Goal: Transaction & Acquisition: Purchase product/service

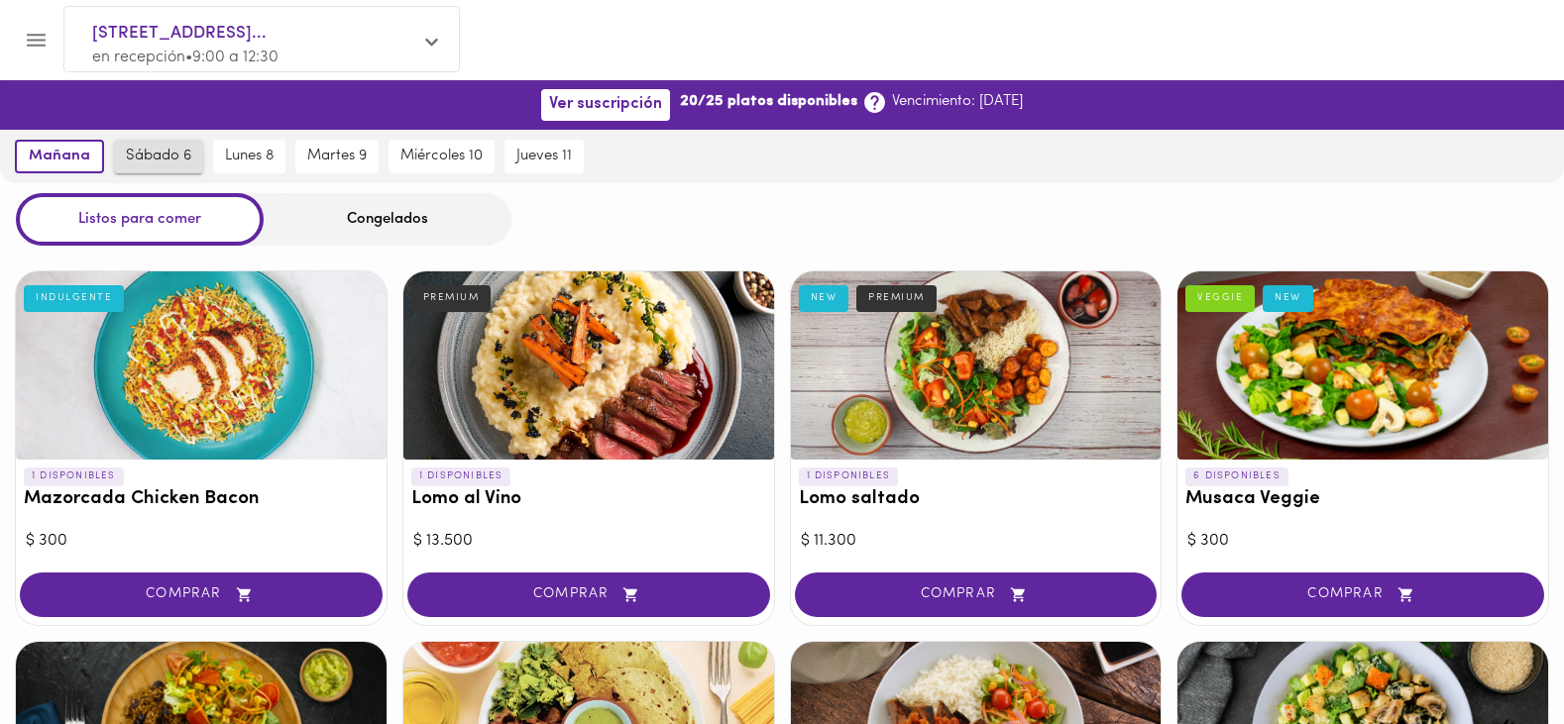
click at [152, 156] on span "sábado 6" at bounding box center [158, 157] width 65 height 18
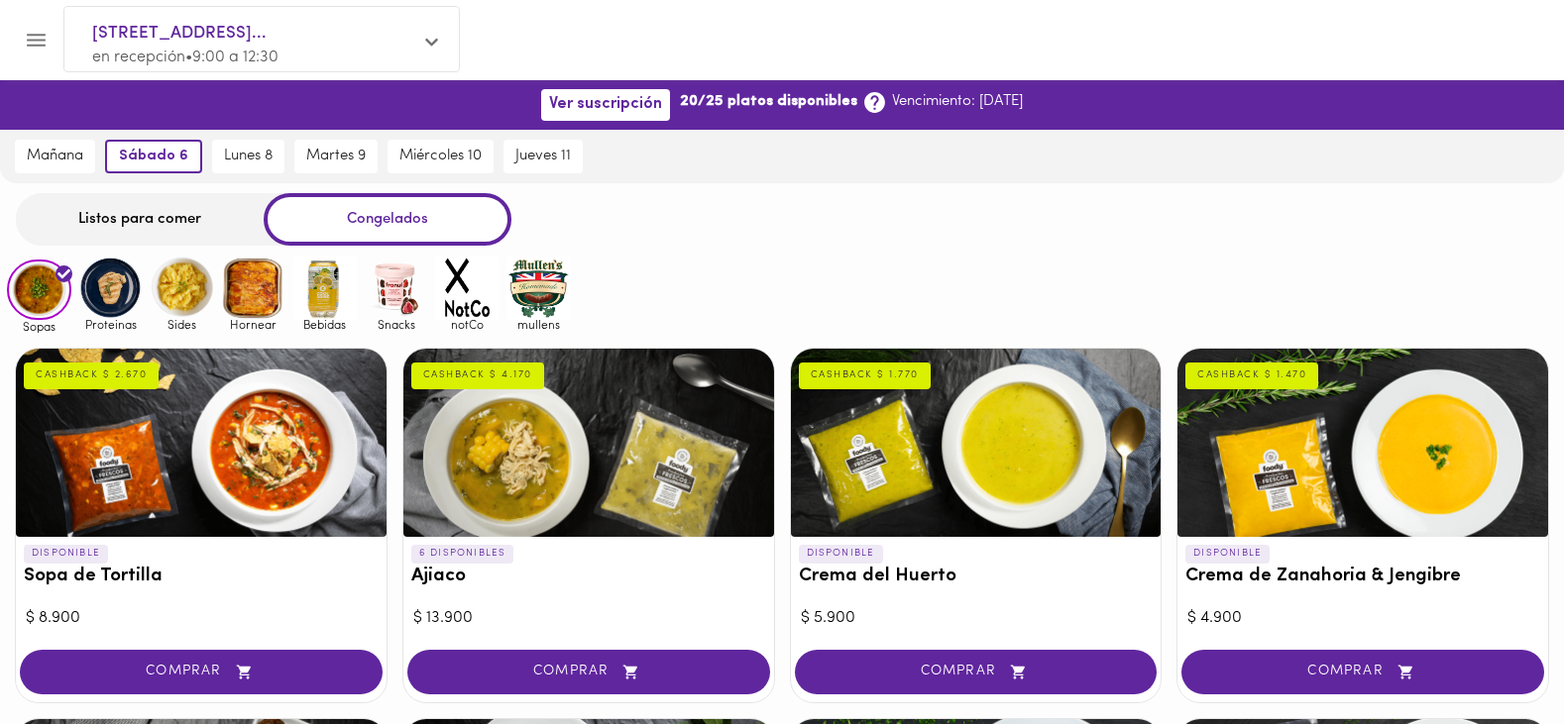
click at [160, 219] on div "Listos para comer" at bounding box center [140, 219] width 248 height 53
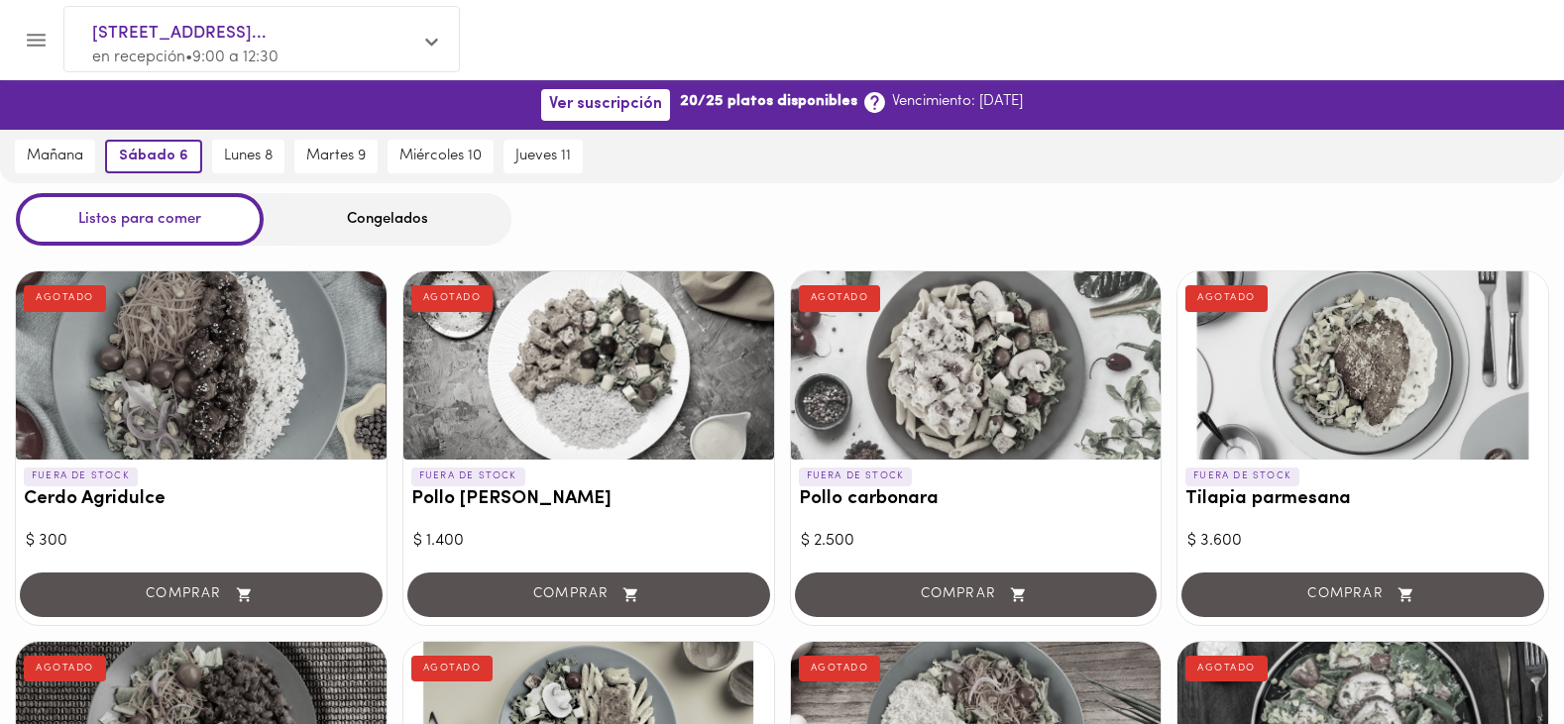
click at [429, 40] on icon at bounding box center [431, 42] width 13 height 15
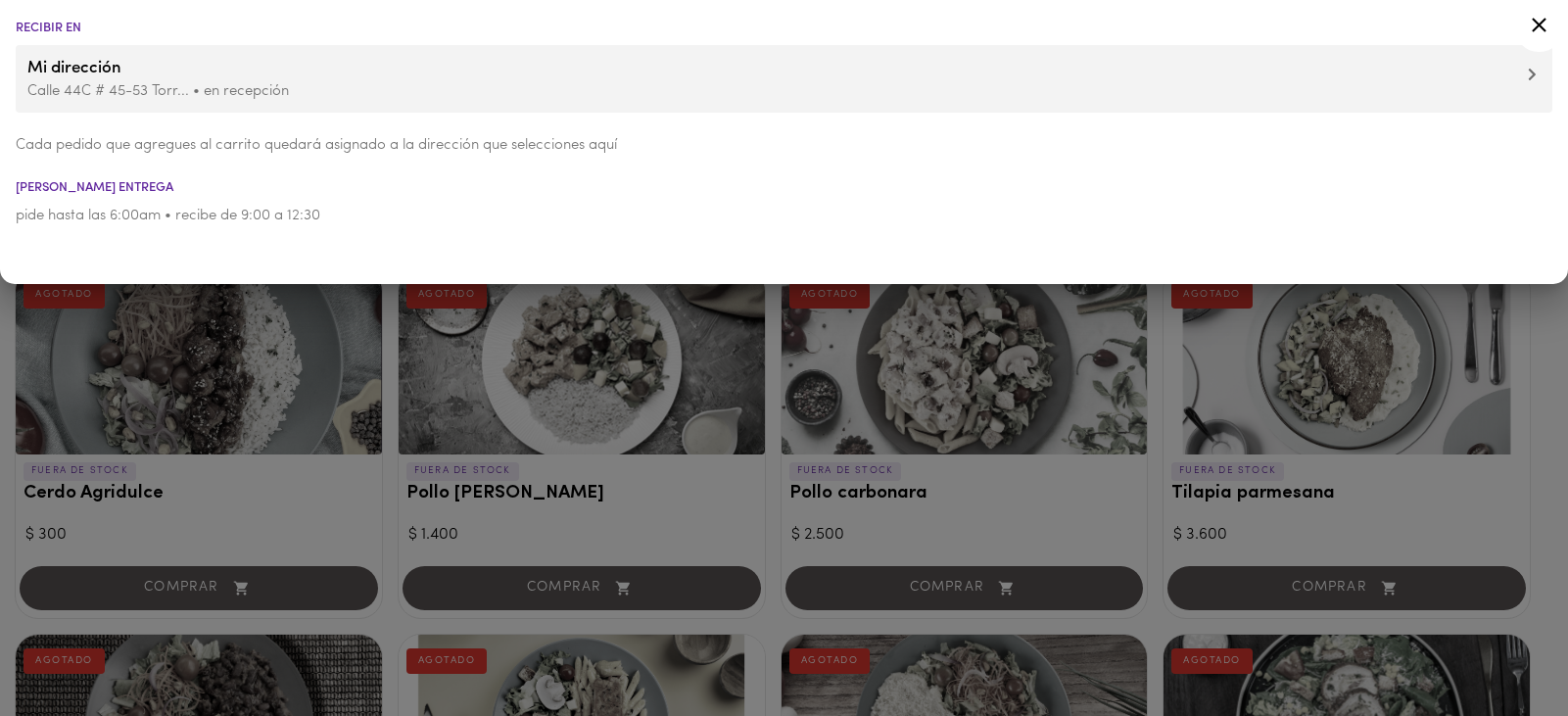
click at [392, 215] on p "pide hasta las 6:00am • recibe de 9:00 a 12:30" at bounding box center [784, 216] width 1537 height 21
click at [386, 217] on p "pide hasta las 6:00am • recibe de 9:00 a 12:30" at bounding box center [784, 216] width 1537 height 21
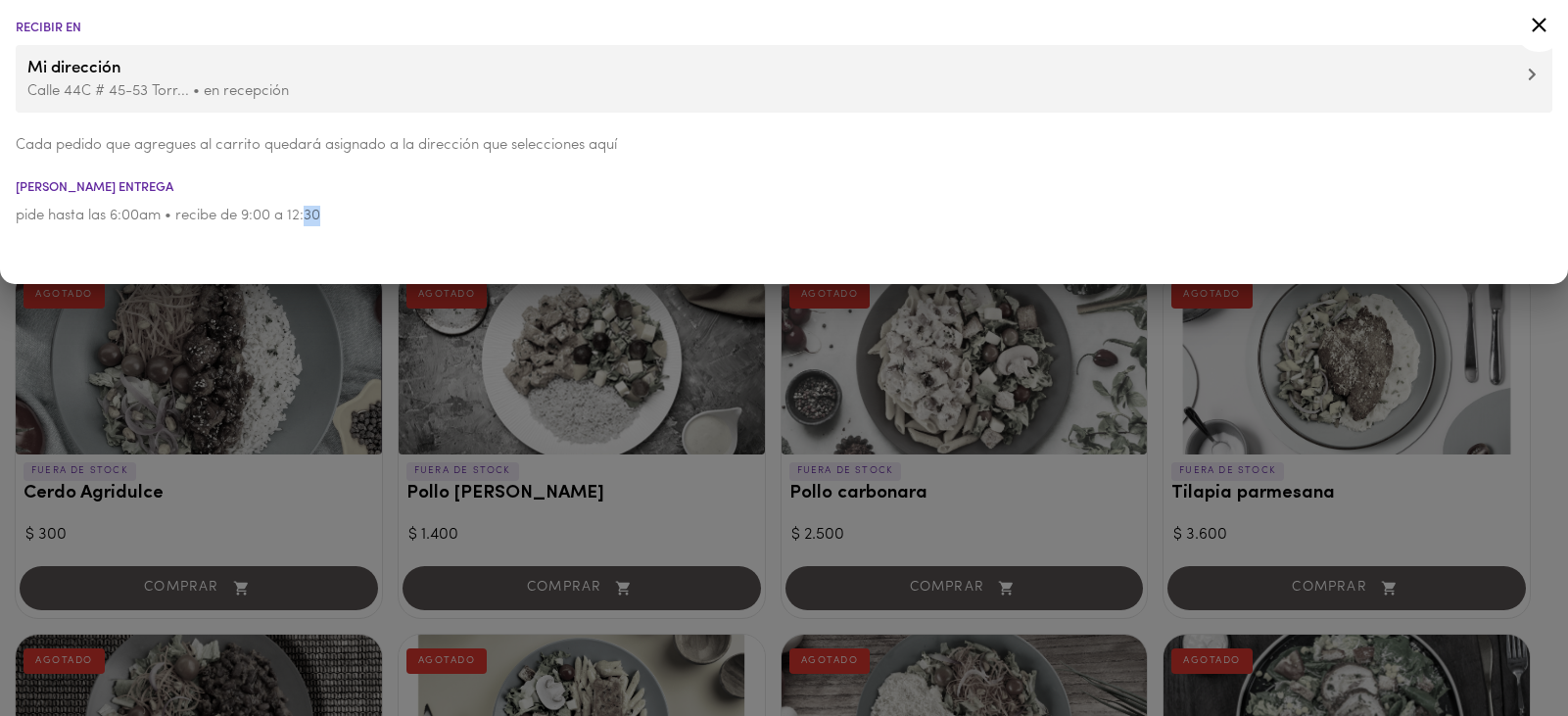
click at [471, 233] on li "pide hasta las 6:00am • recibe de 9:00 a 12:30" at bounding box center [784, 216] width 1568 height 45
click at [1540, 20] on icon at bounding box center [1539, 25] width 25 height 25
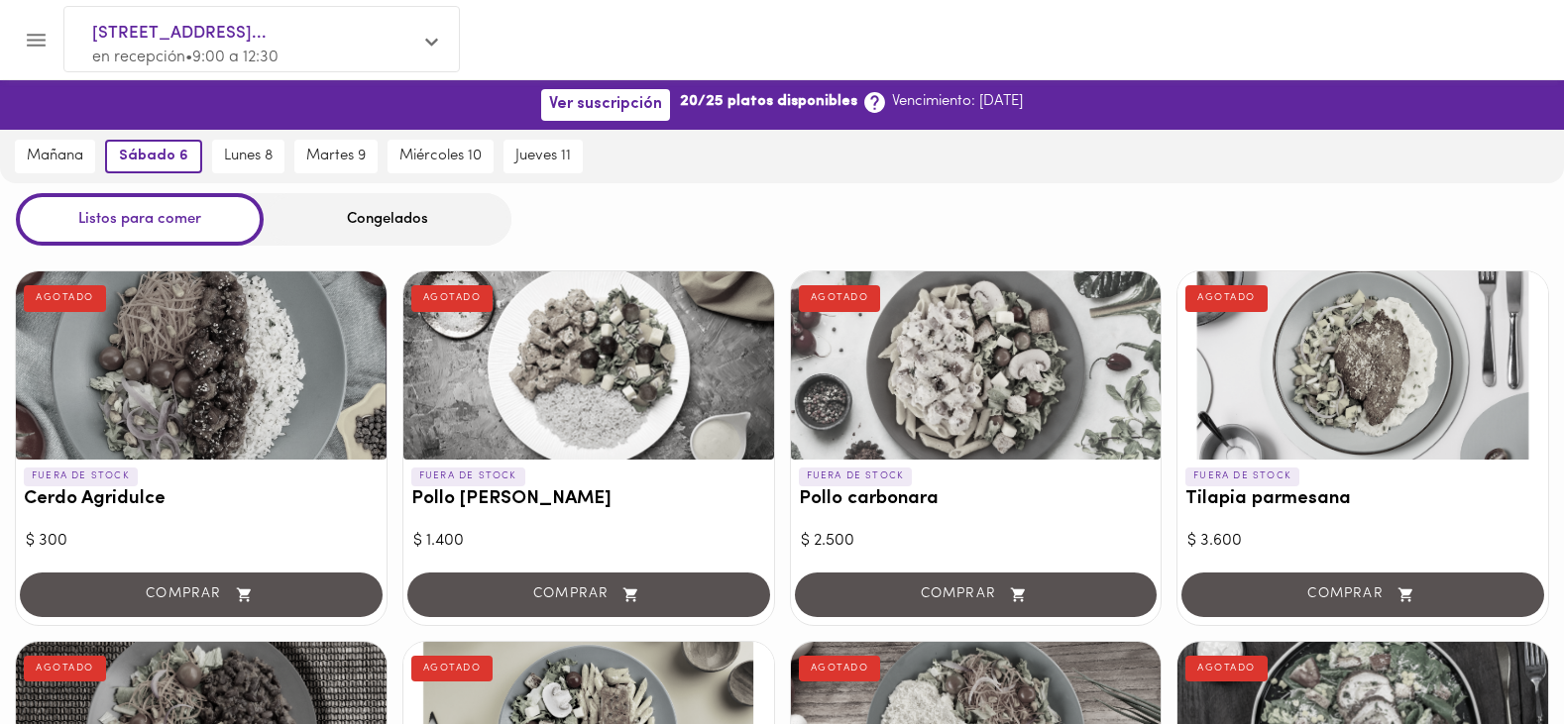
click at [384, 221] on div "Congelados" at bounding box center [388, 219] width 248 height 53
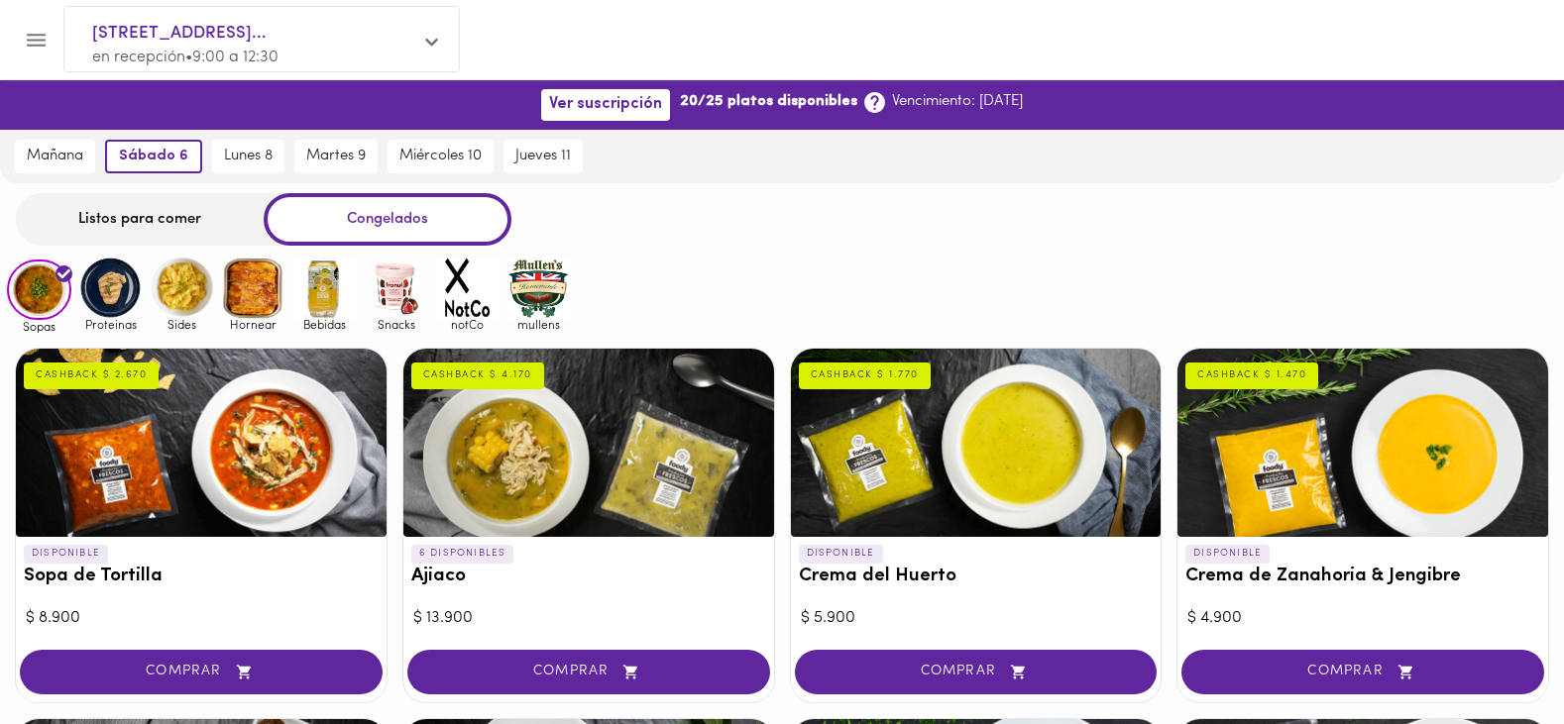
click at [385, 223] on div "Congelados" at bounding box center [388, 219] width 248 height 53
click at [96, 312] on img at bounding box center [110, 288] width 64 height 64
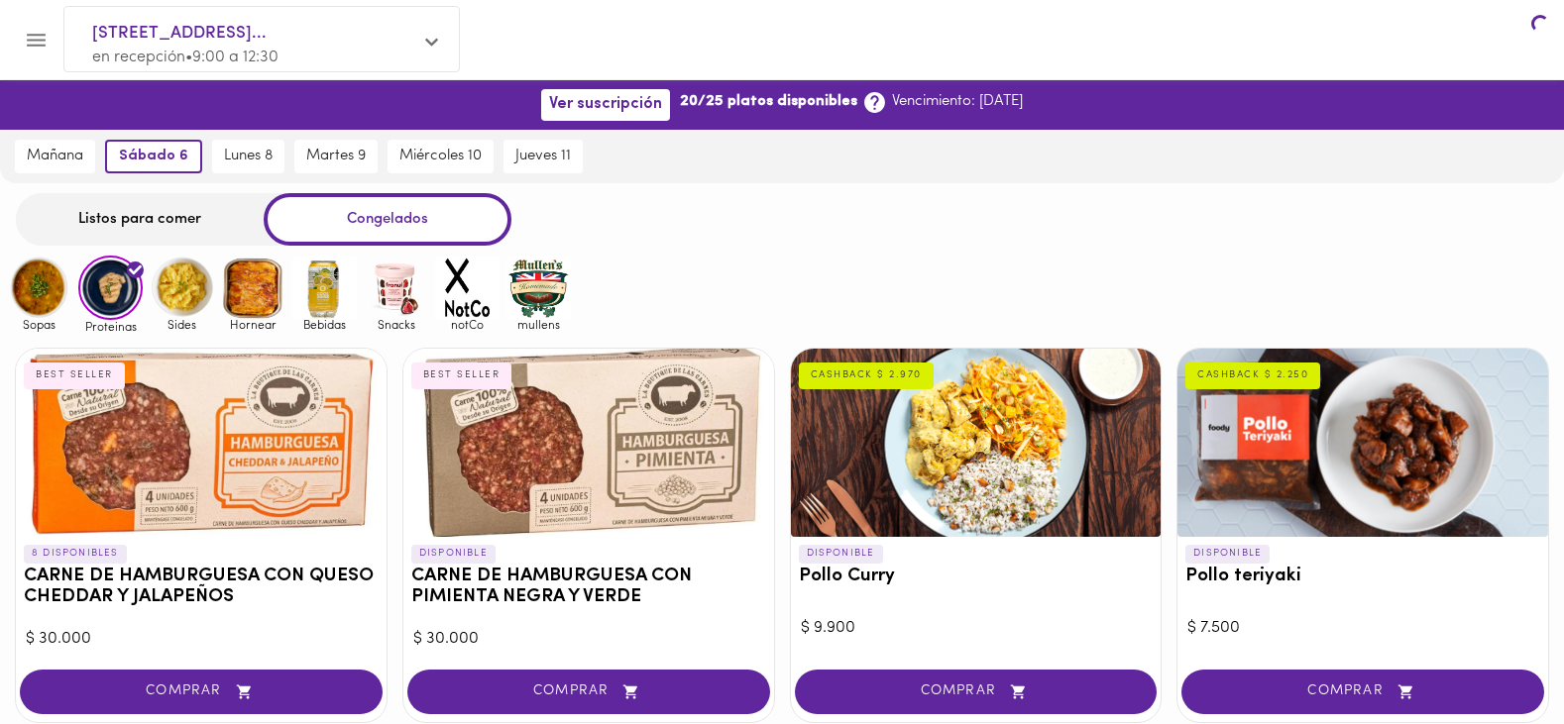
click at [105, 300] on img at bounding box center [110, 288] width 64 height 64
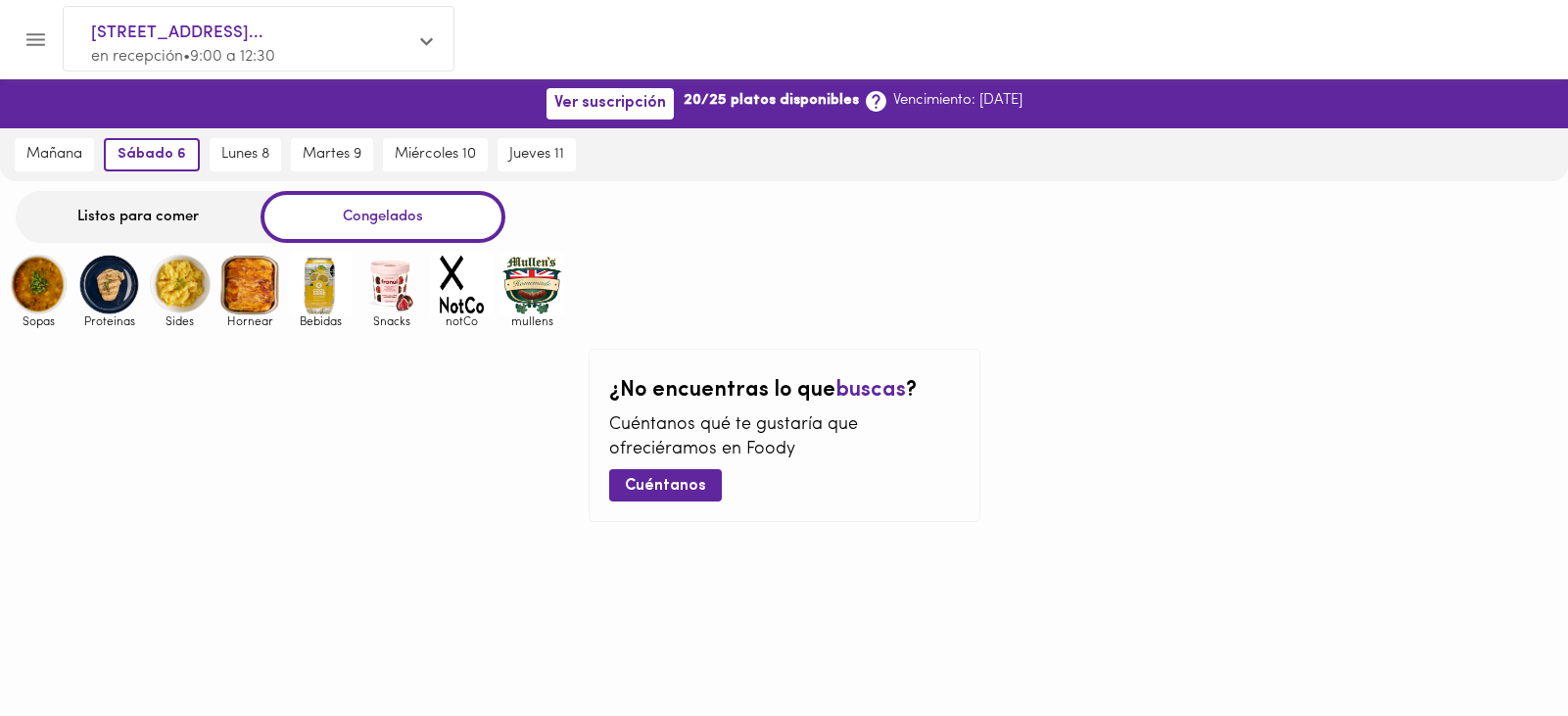
click at [116, 297] on img at bounding box center [109, 285] width 63 height 63
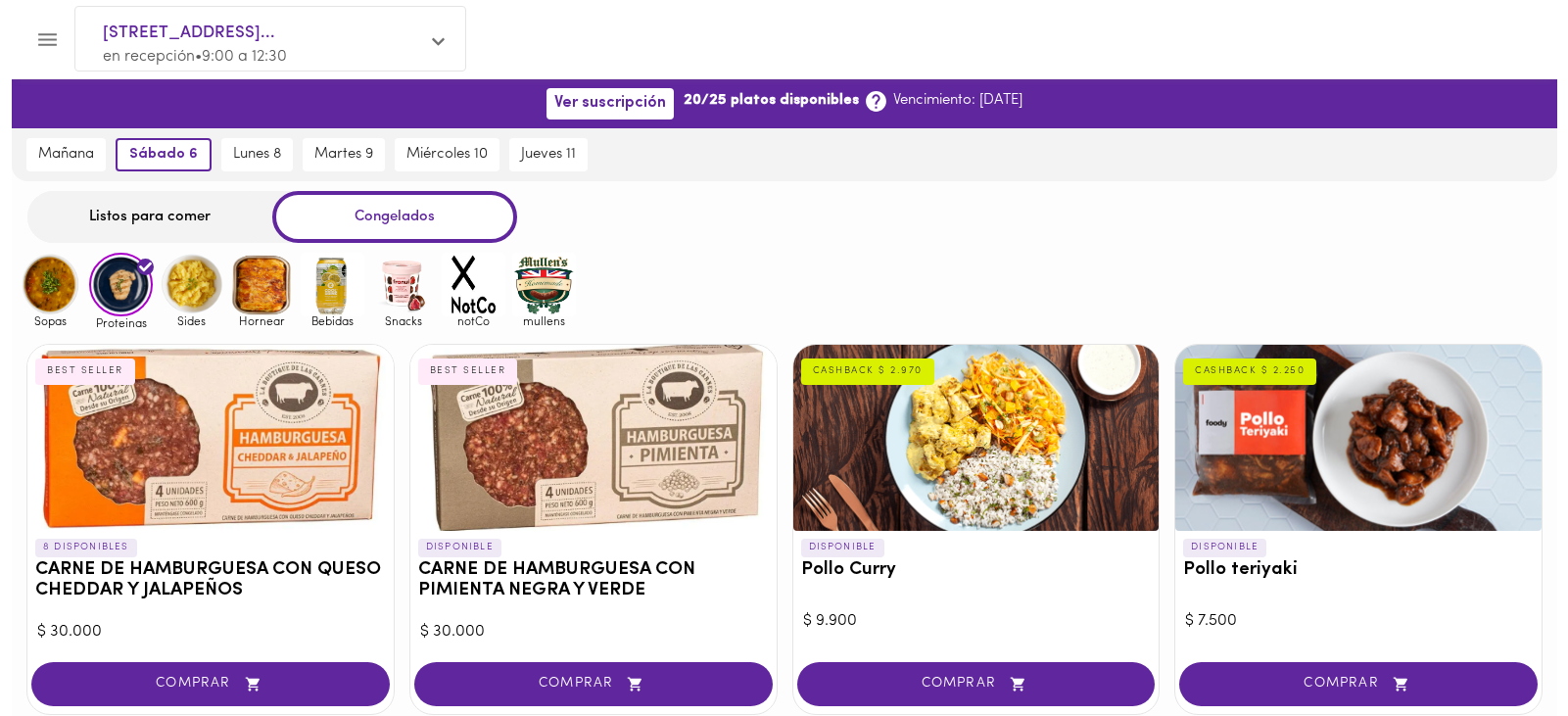
scroll to position [294, 0]
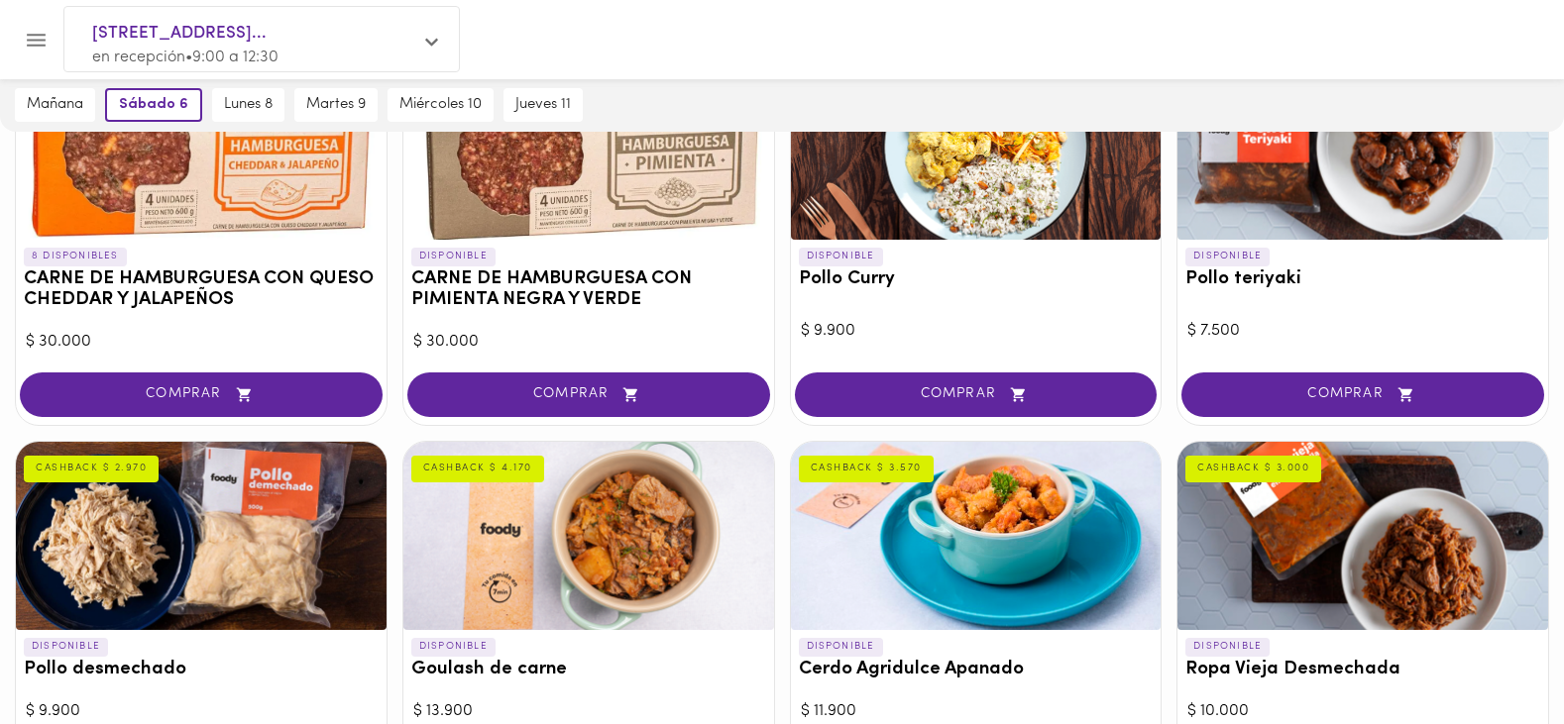
click at [950, 167] on div at bounding box center [976, 146] width 371 height 188
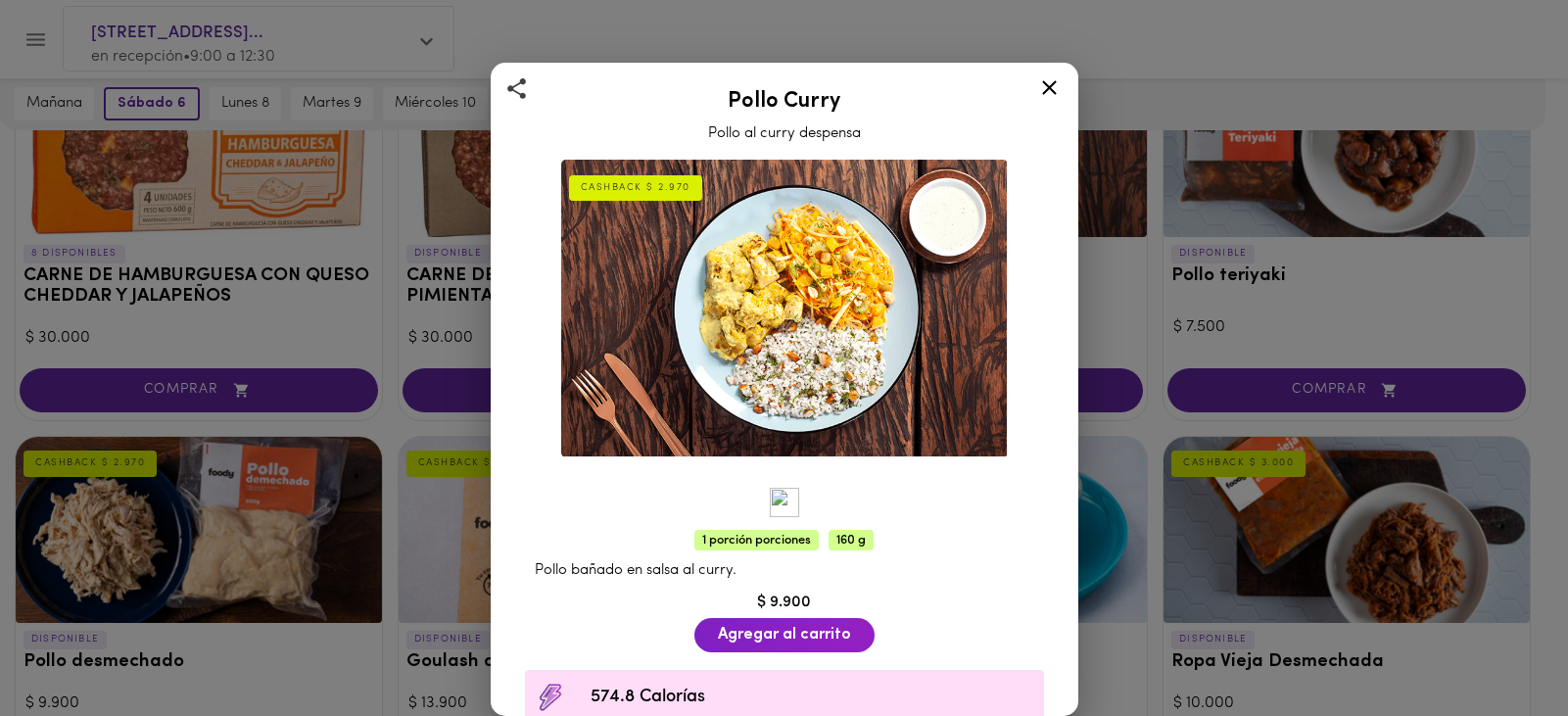
click at [579, 564] on span "Pollo bañado en salsa al curry." at bounding box center [636, 571] width 202 height 15
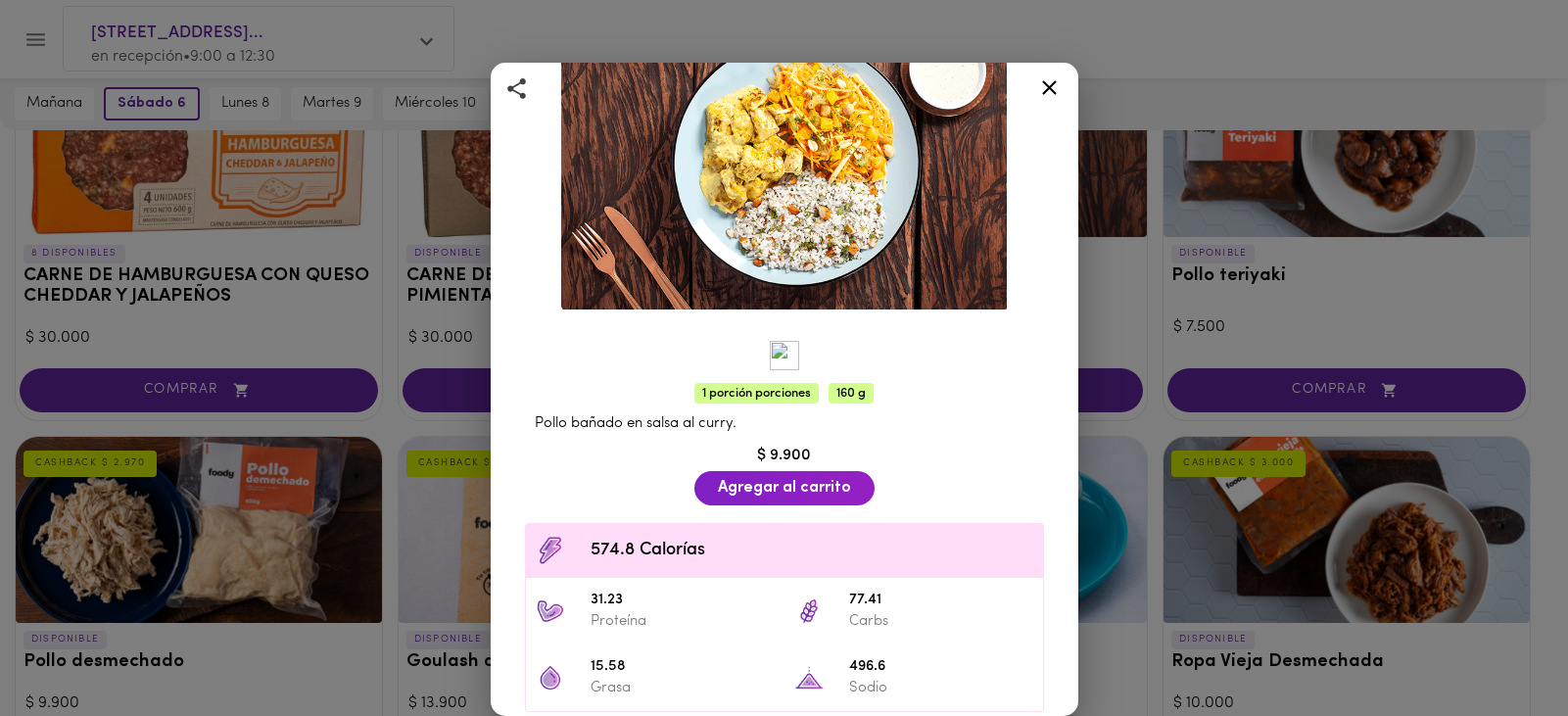
scroll to position [265, 0]
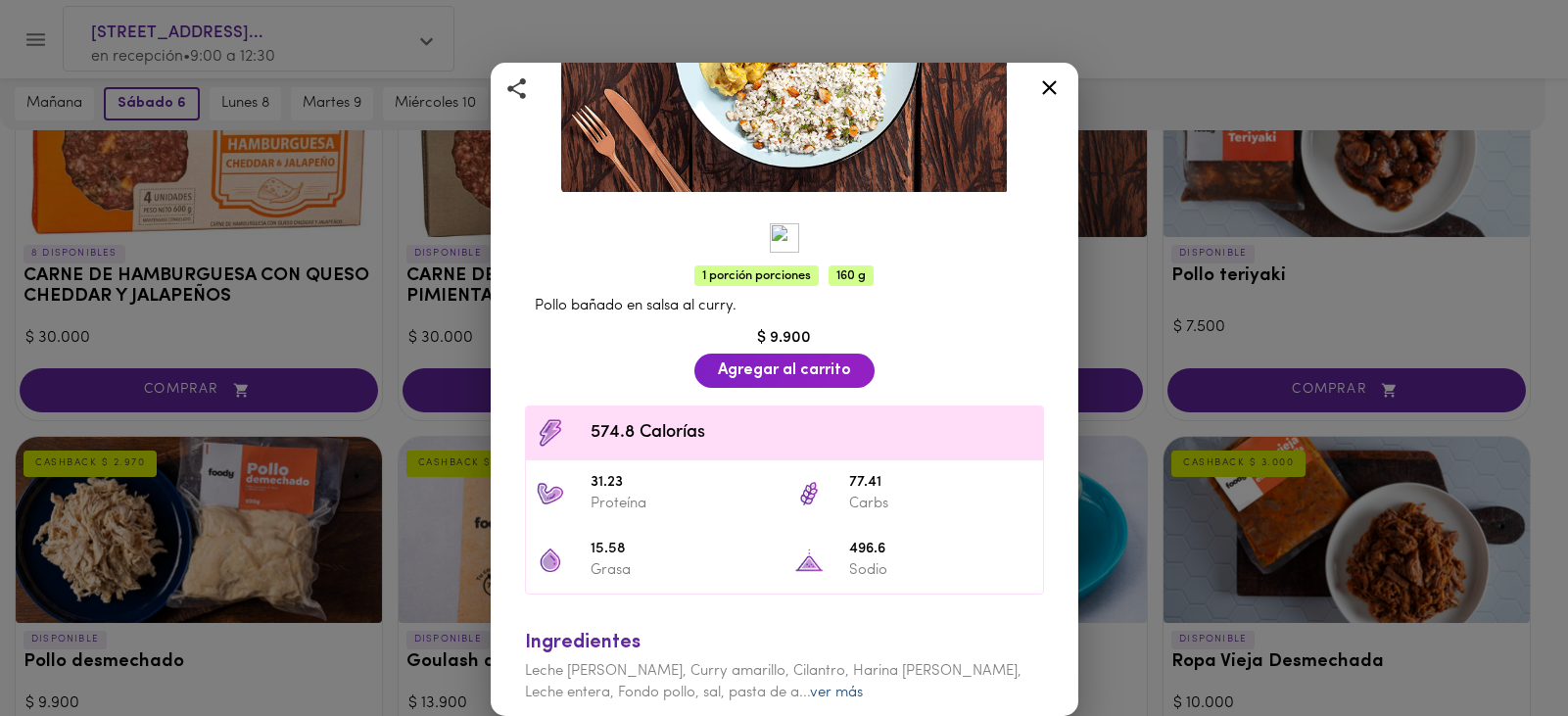
click at [810, 686] on link "ver más" at bounding box center [836, 693] width 53 height 15
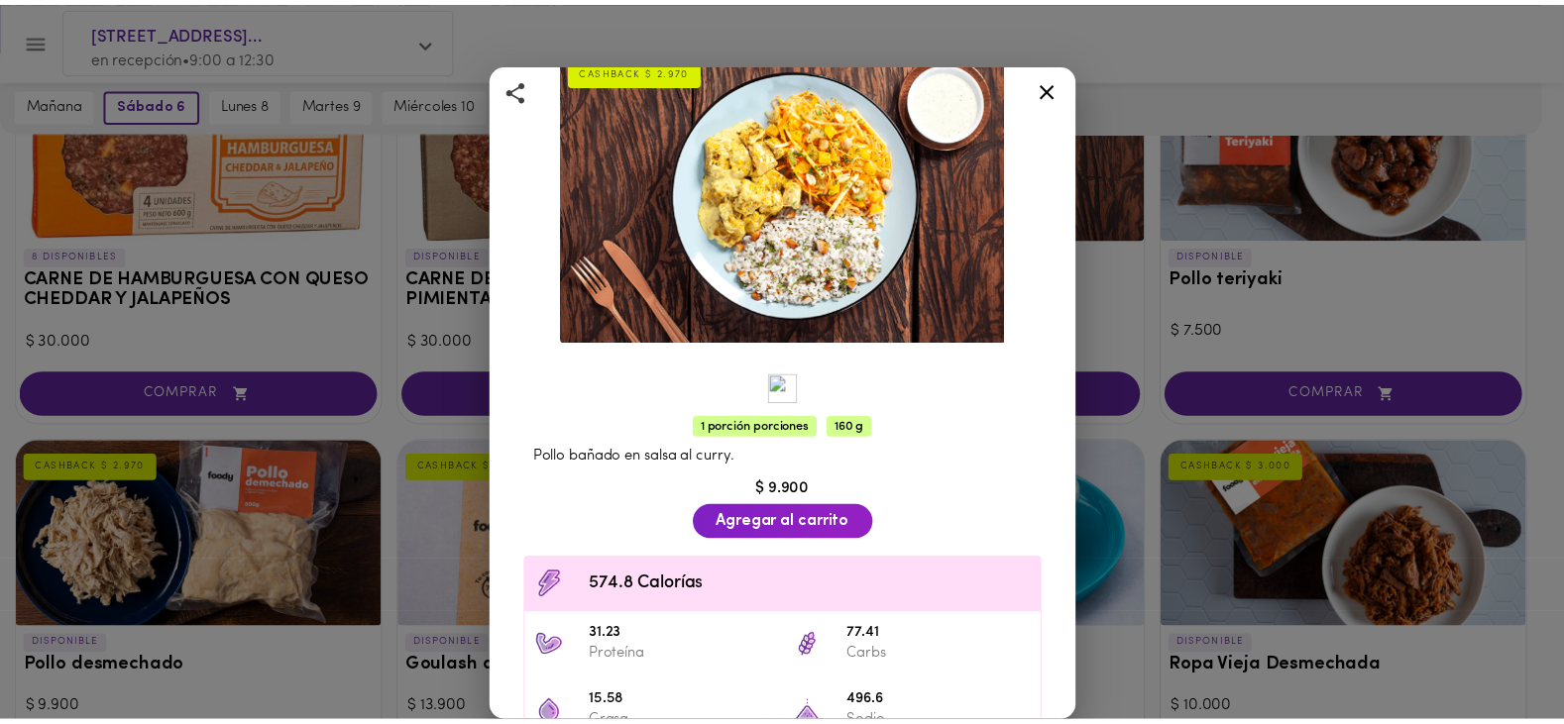
scroll to position [0, 0]
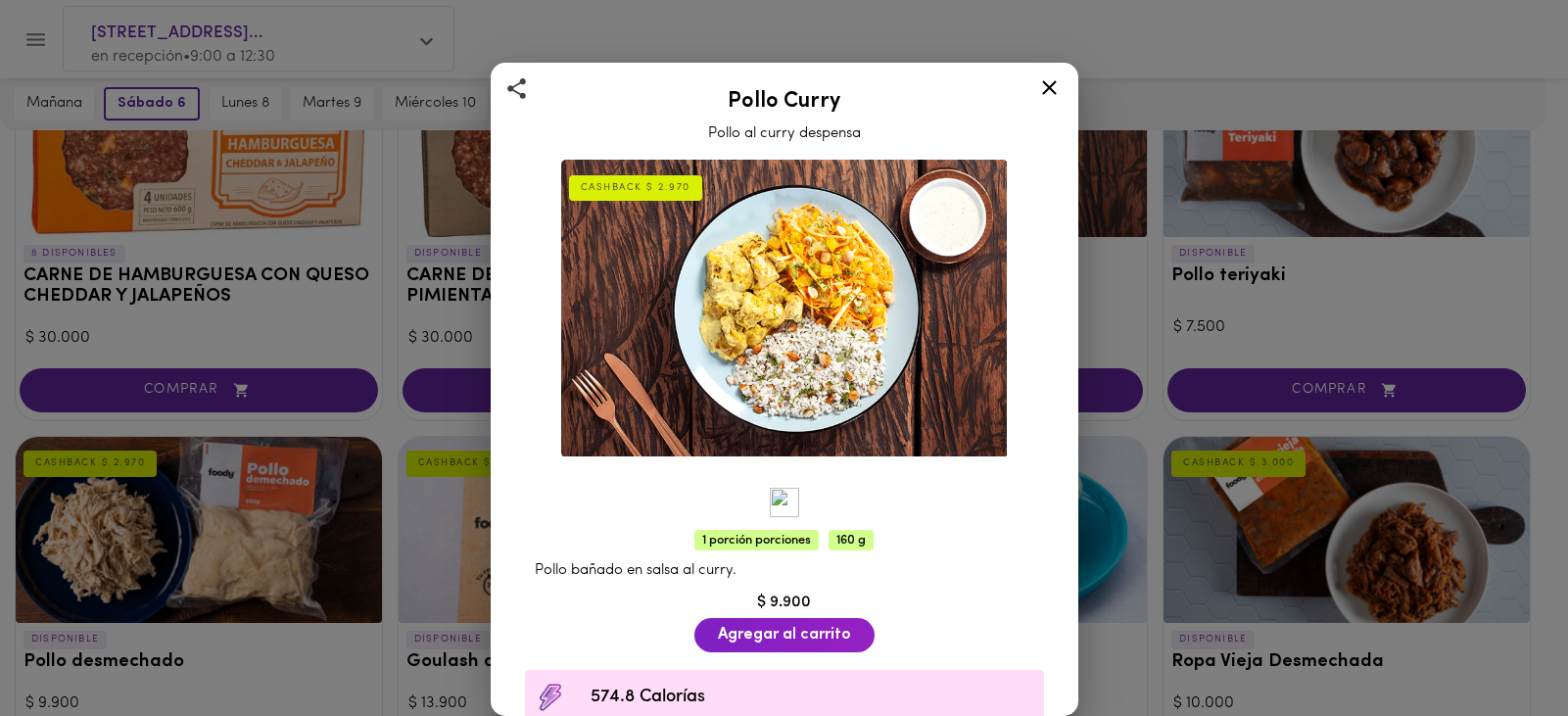
click at [1044, 82] on icon at bounding box center [1049, 87] width 15 height 15
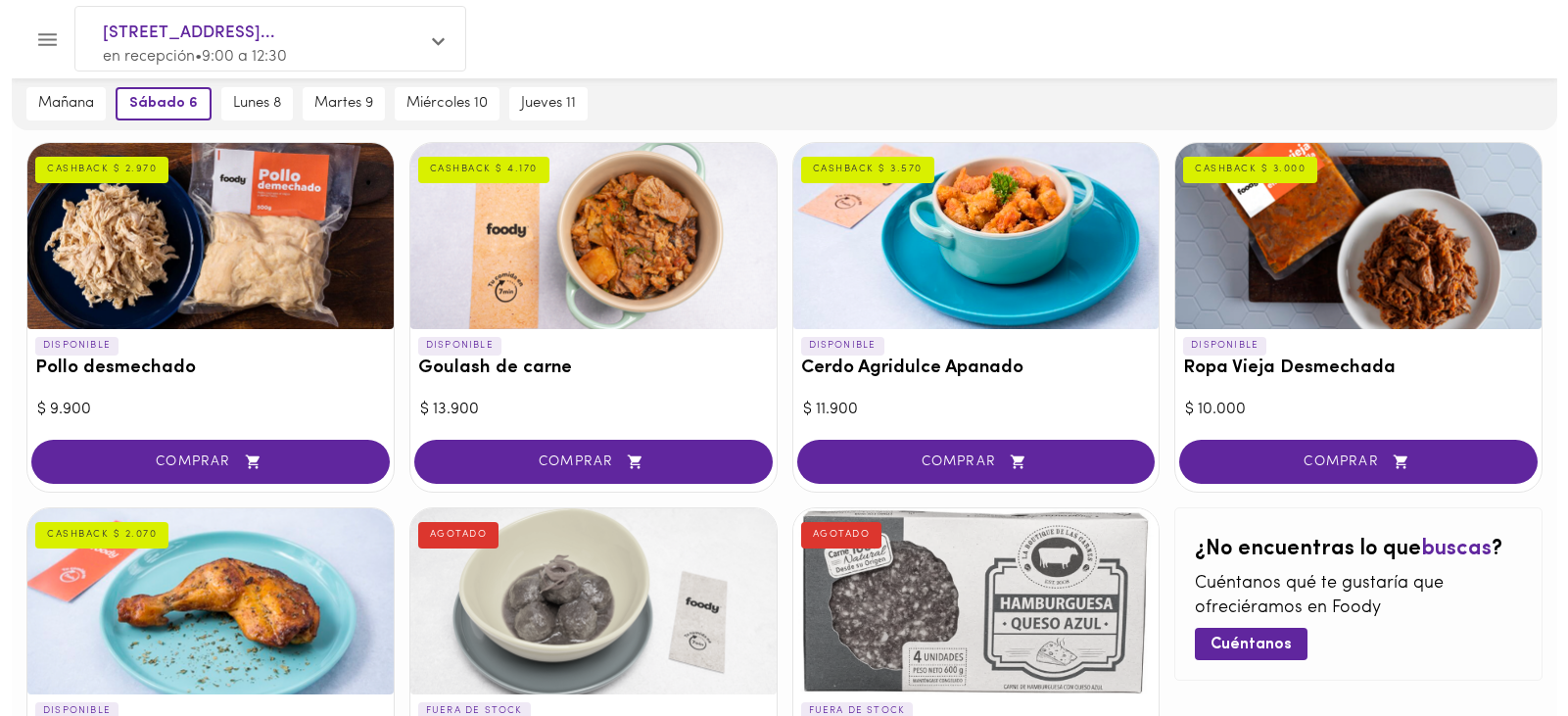
scroll to position [735, 0]
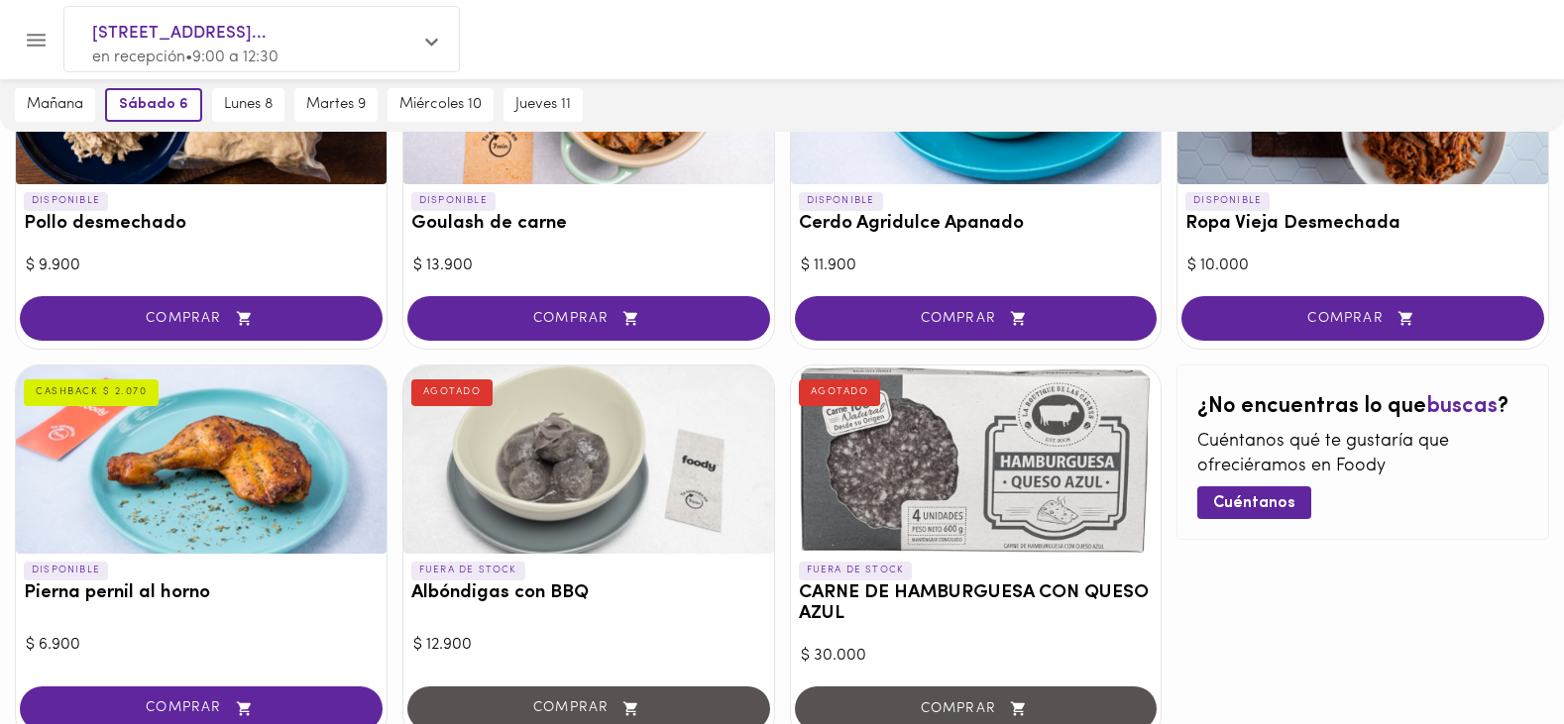
click at [276, 479] on div at bounding box center [201, 460] width 371 height 188
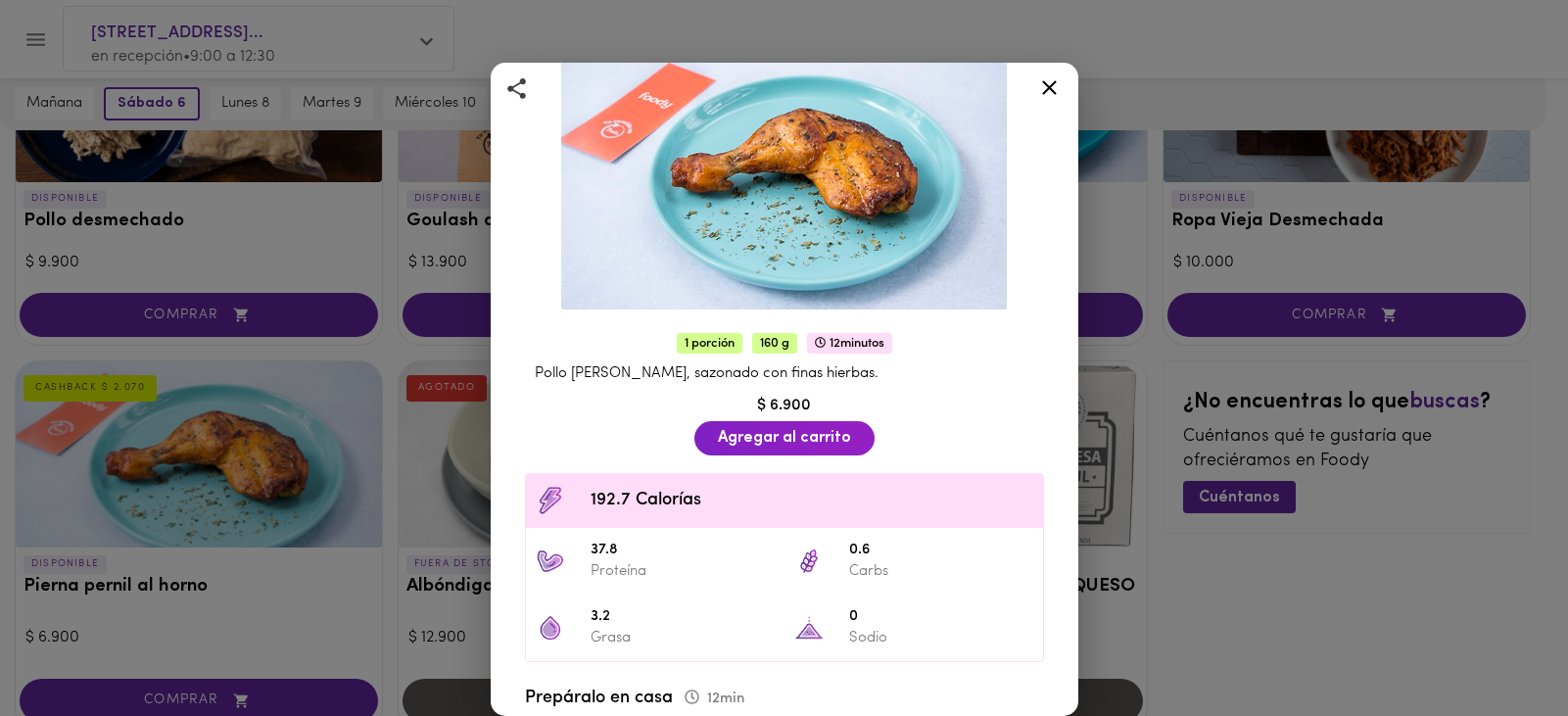
scroll to position [397, 0]
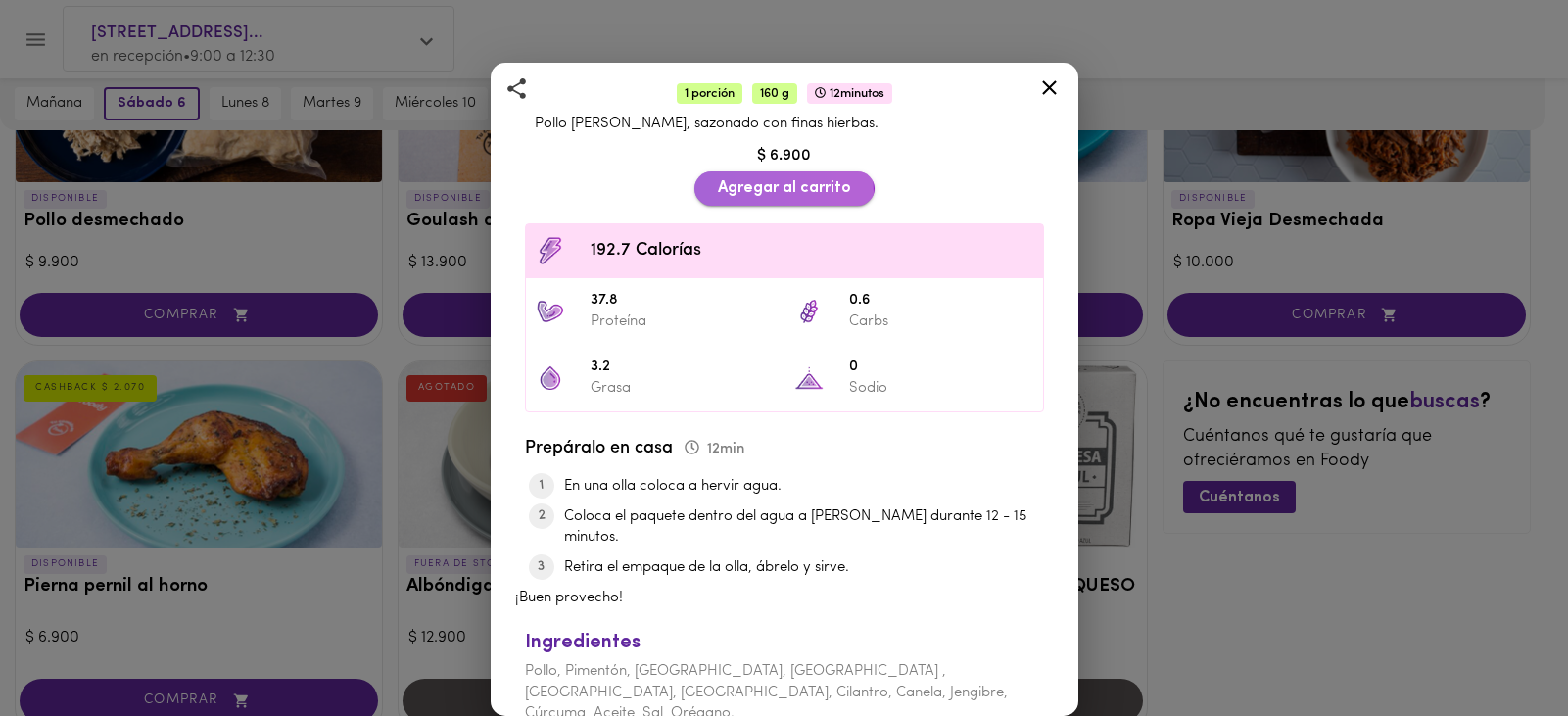
click at [733, 179] on span "Agregar al carrito" at bounding box center [784, 188] width 133 height 19
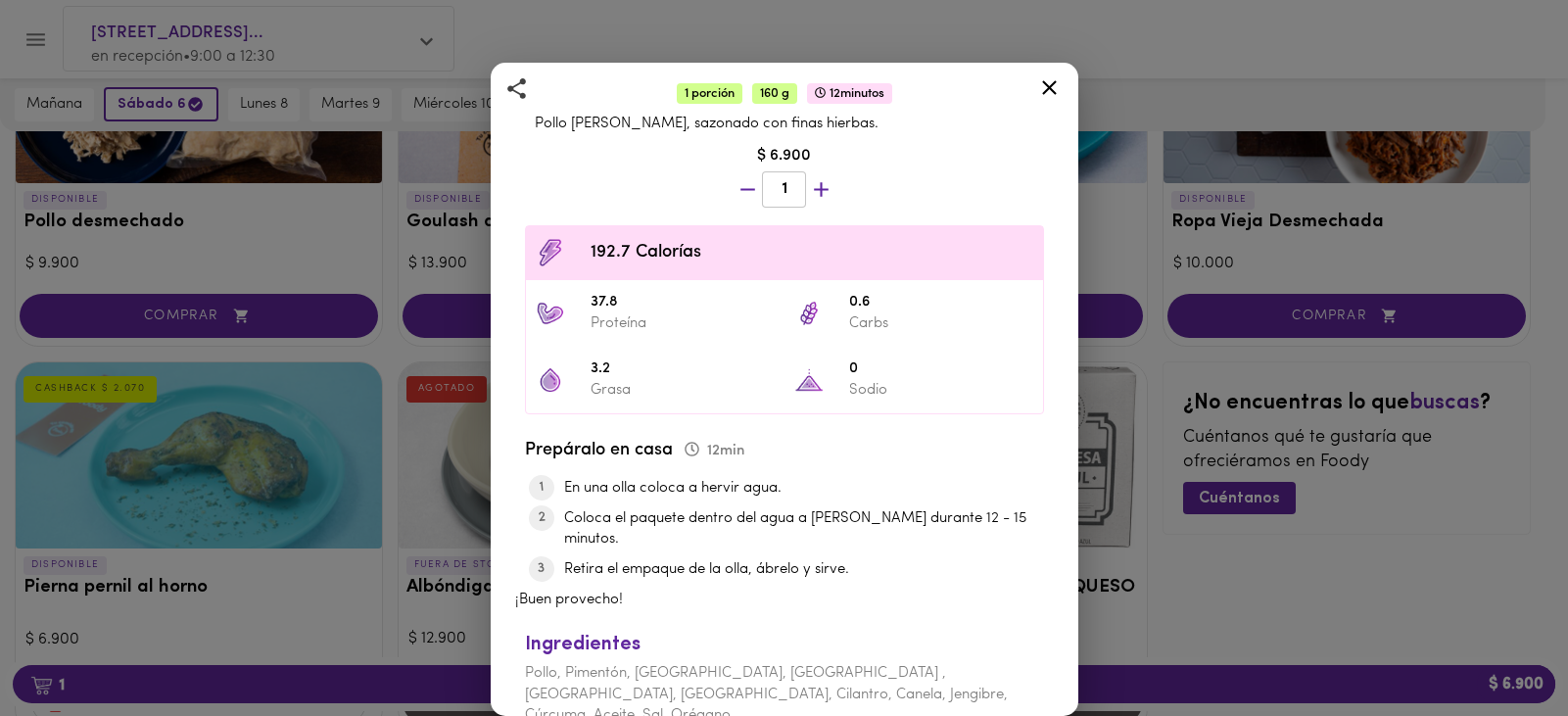
scroll to position [736, 0]
click at [1047, 88] on icon at bounding box center [1049, 87] width 15 height 15
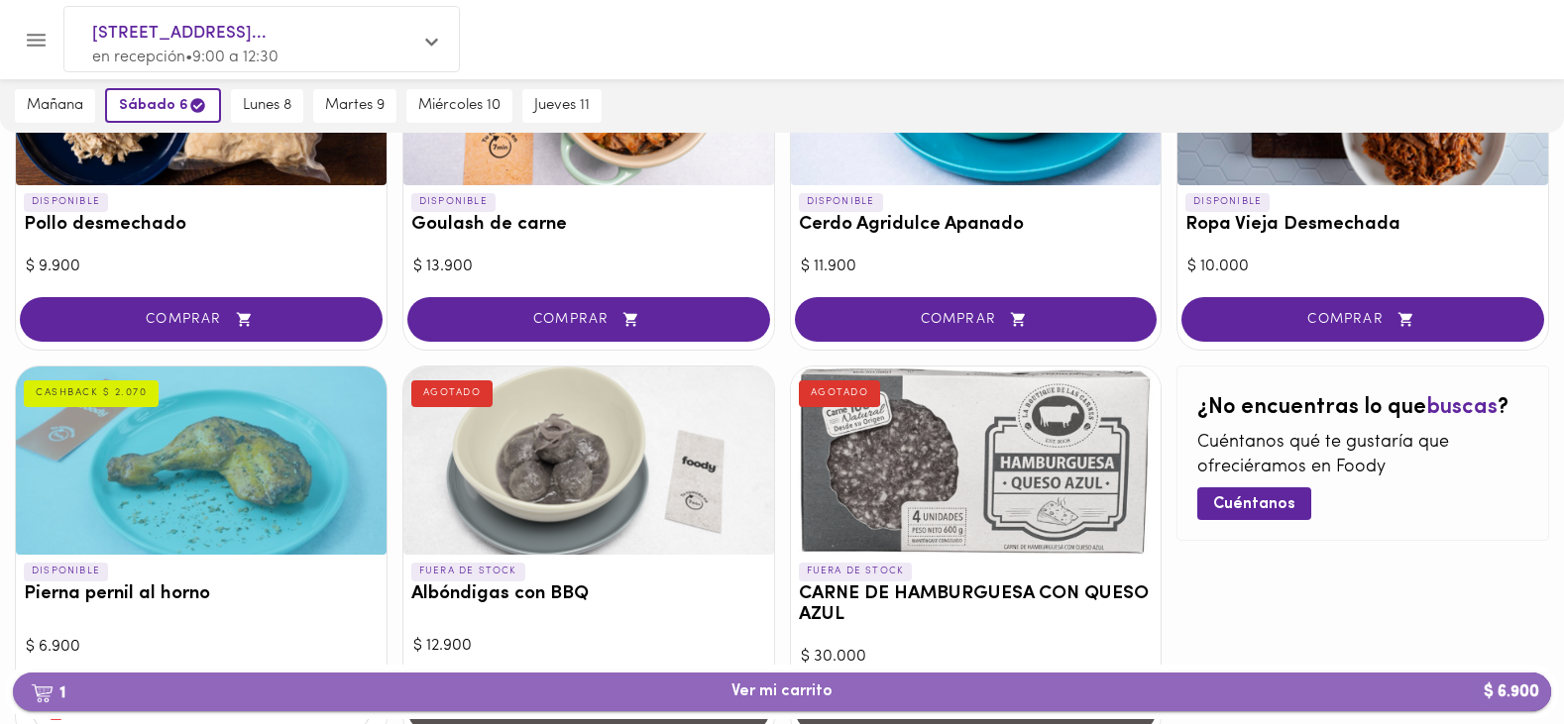
click at [766, 697] on span "1 Ver mi carrito $ 6.900" at bounding box center [781, 692] width 101 height 19
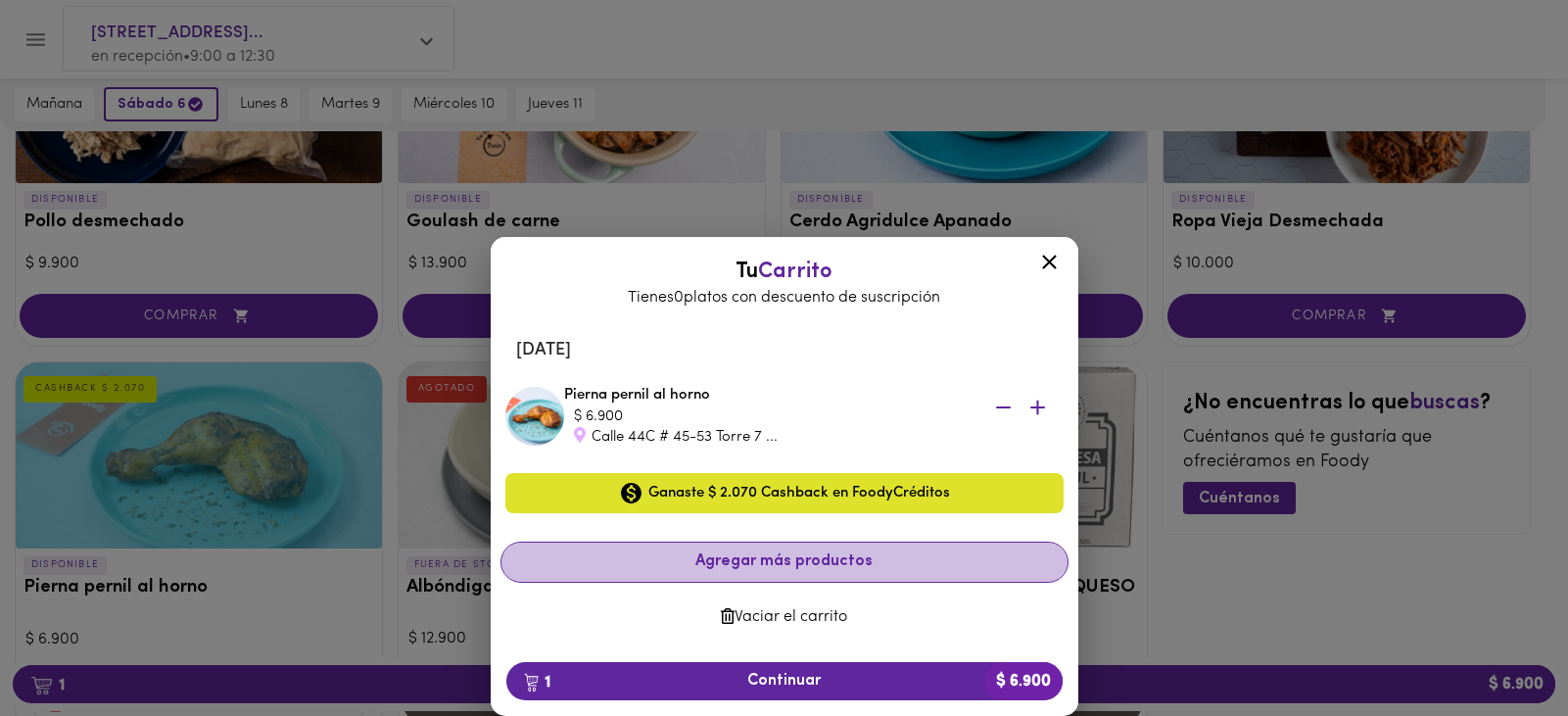
click at [790, 561] on span "Agregar más productos" at bounding box center [784, 562] width 535 height 19
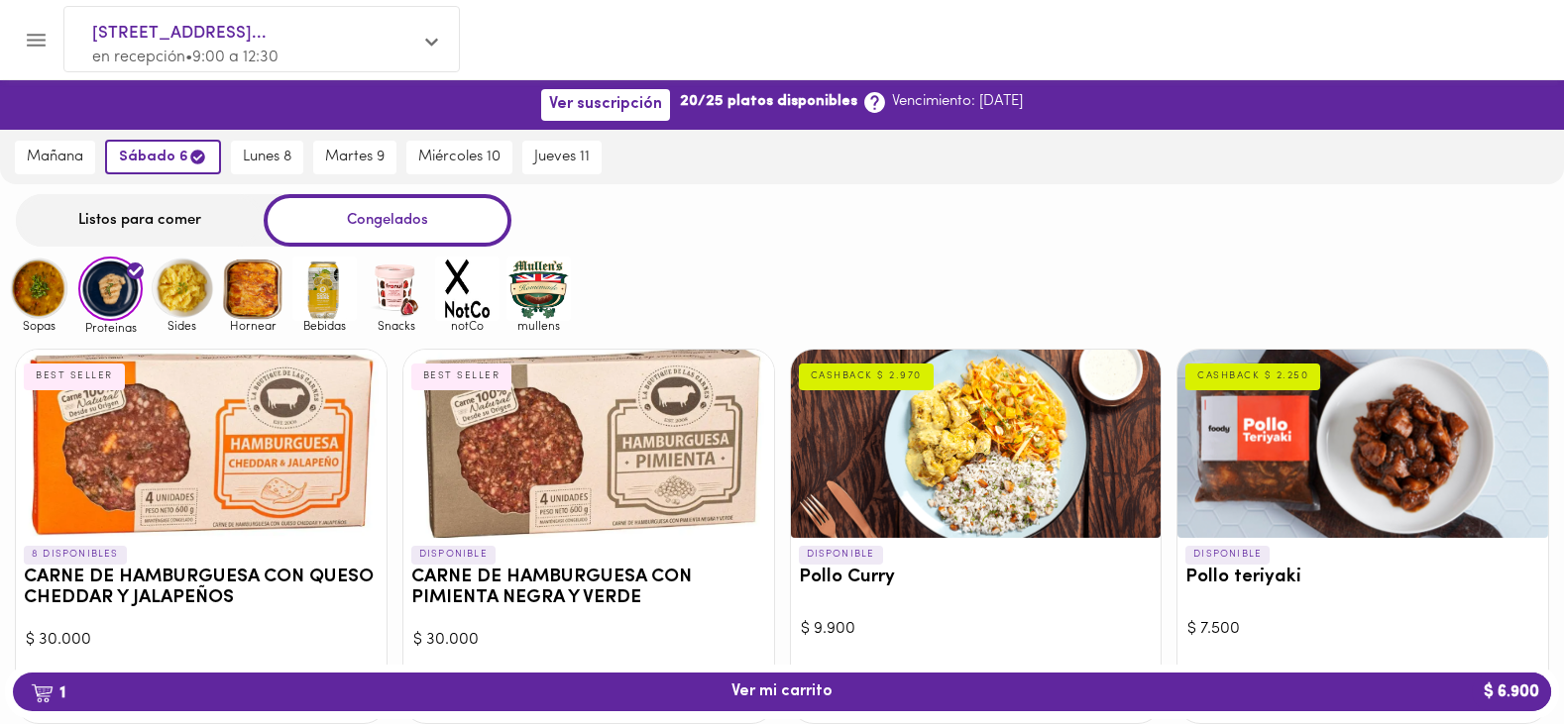
click at [178, 298] on img at bounding box center [182, 289] width 64 height 64
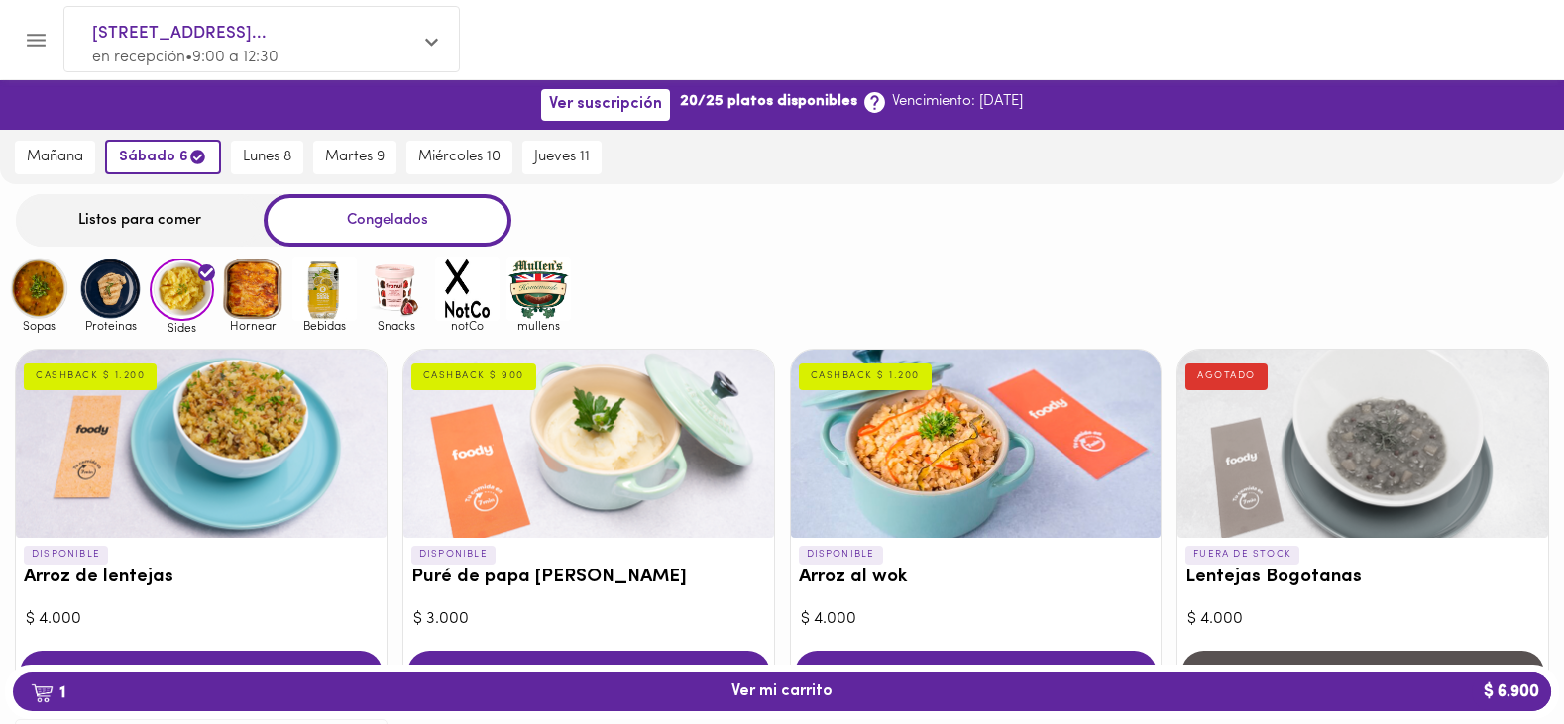
scroll to position [149, 0]
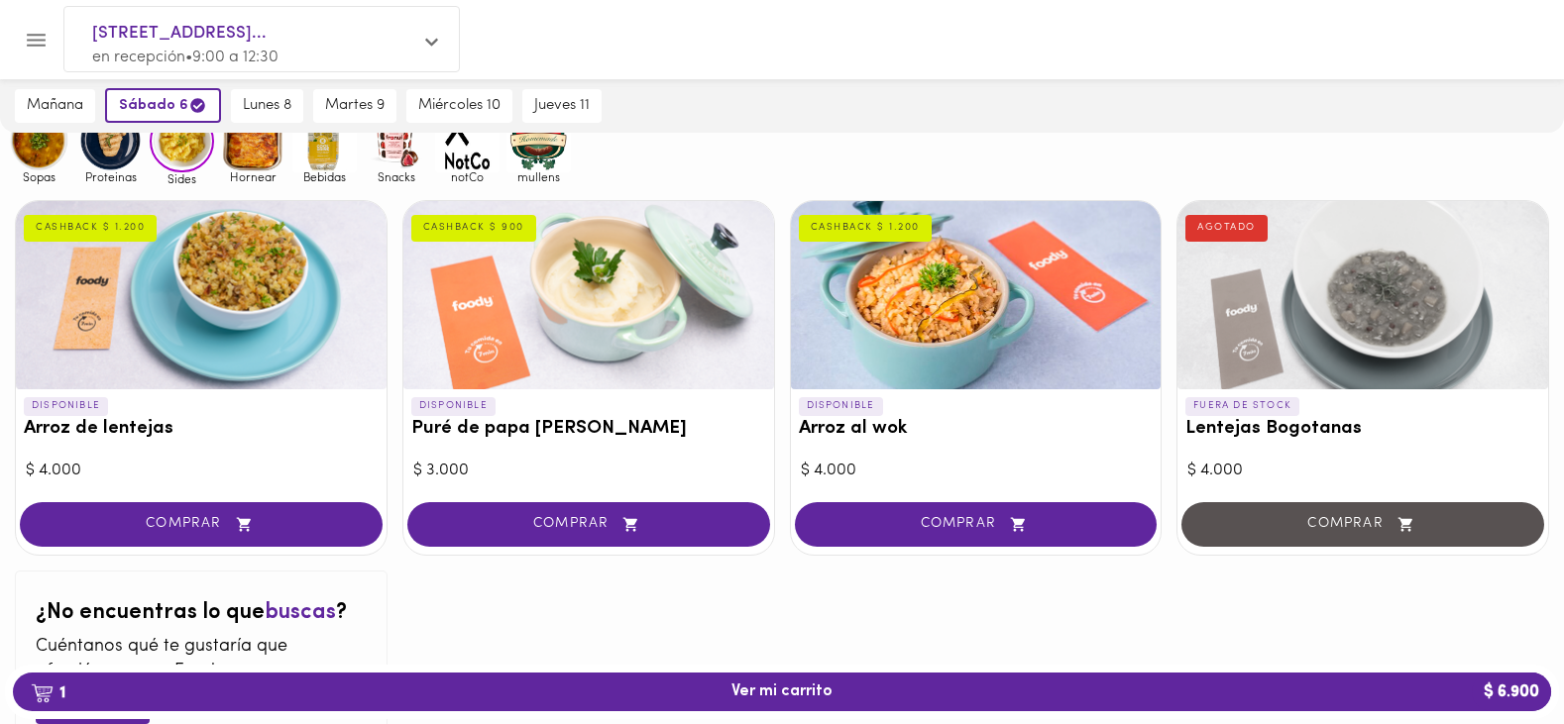
click at [211, 301] on div at bounding box center [201, 295] width 371 height 188
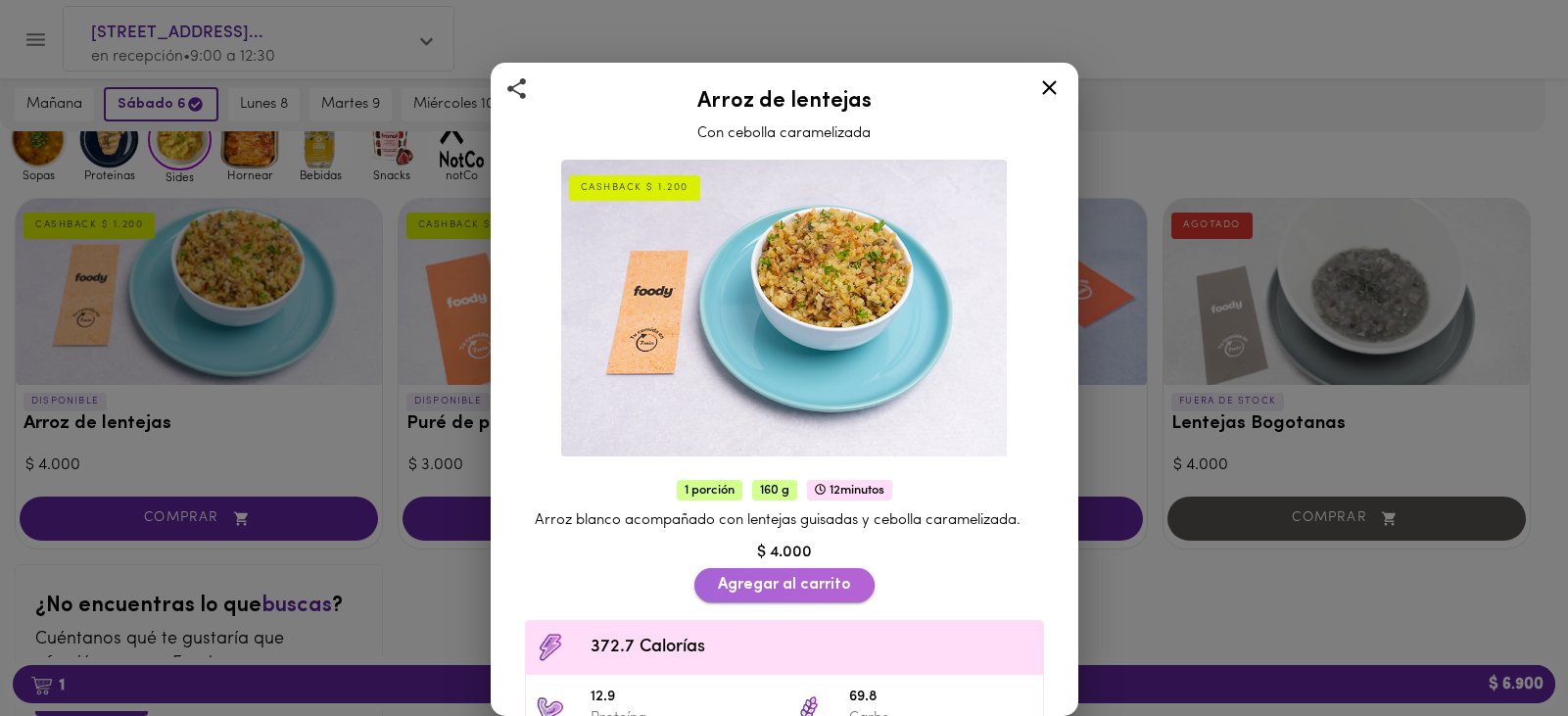
click at [744, 584] on span "Agregar al carrito" at bounding box center [784, 585] width 133 height 19
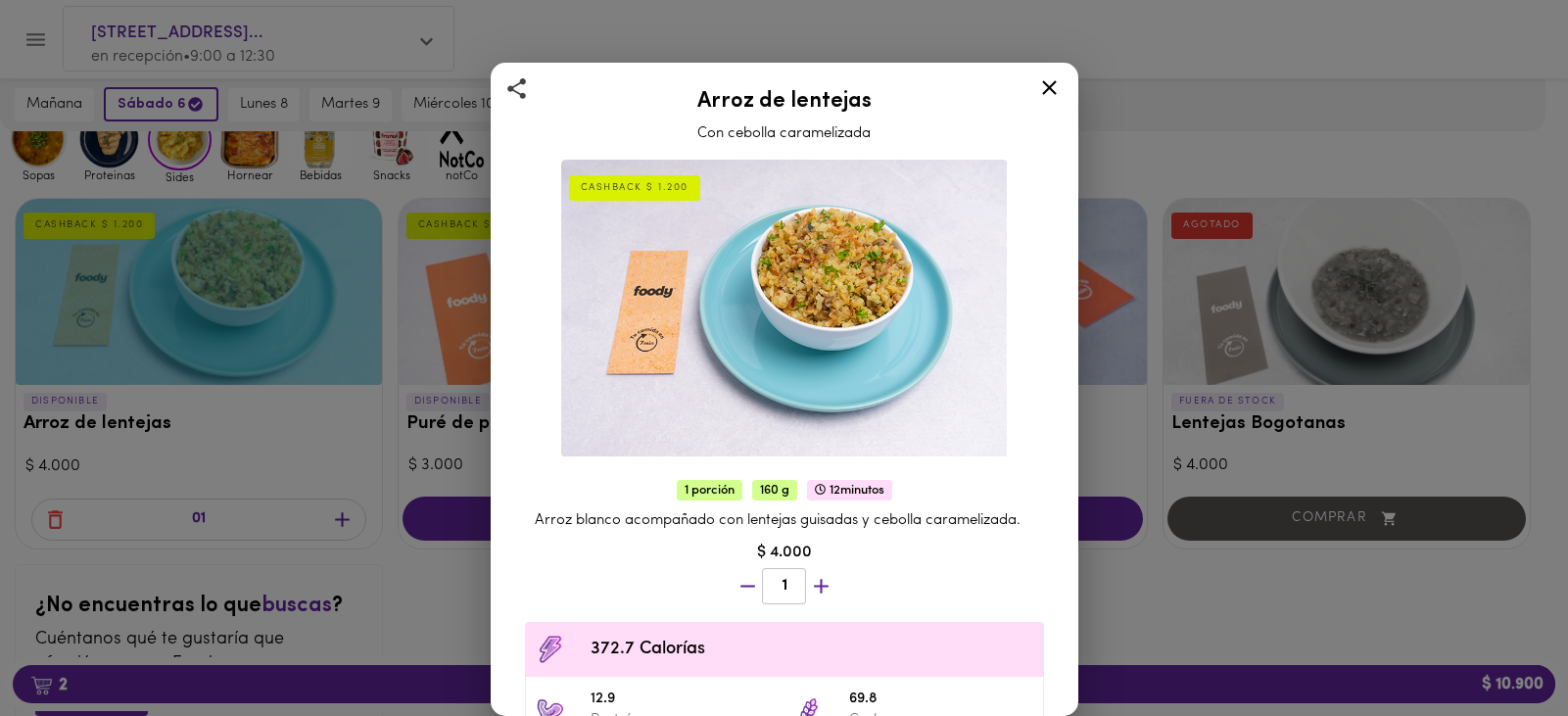
click at [1044, 89] on icon at bounding box center [1049, 87] width 25 height 25
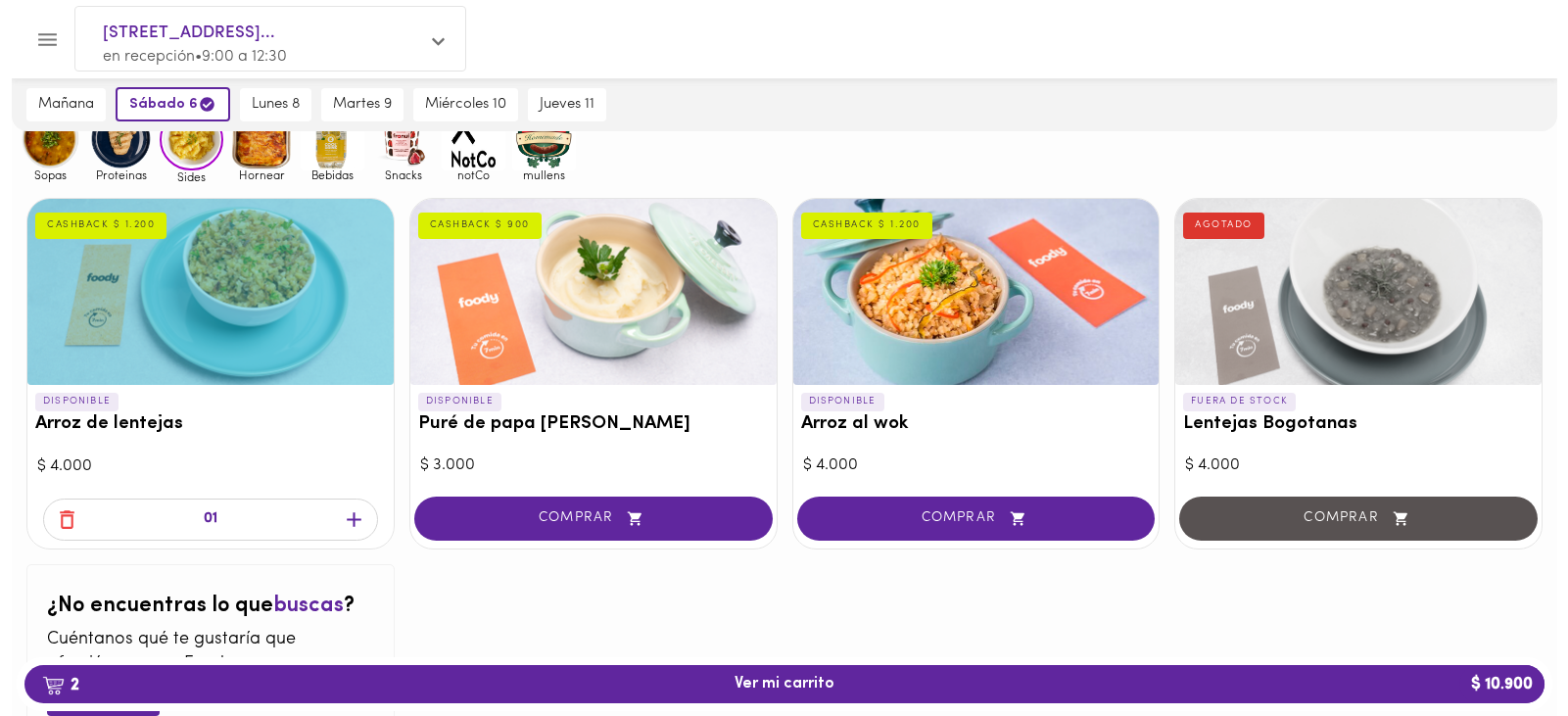
scroll to position [280, 0]
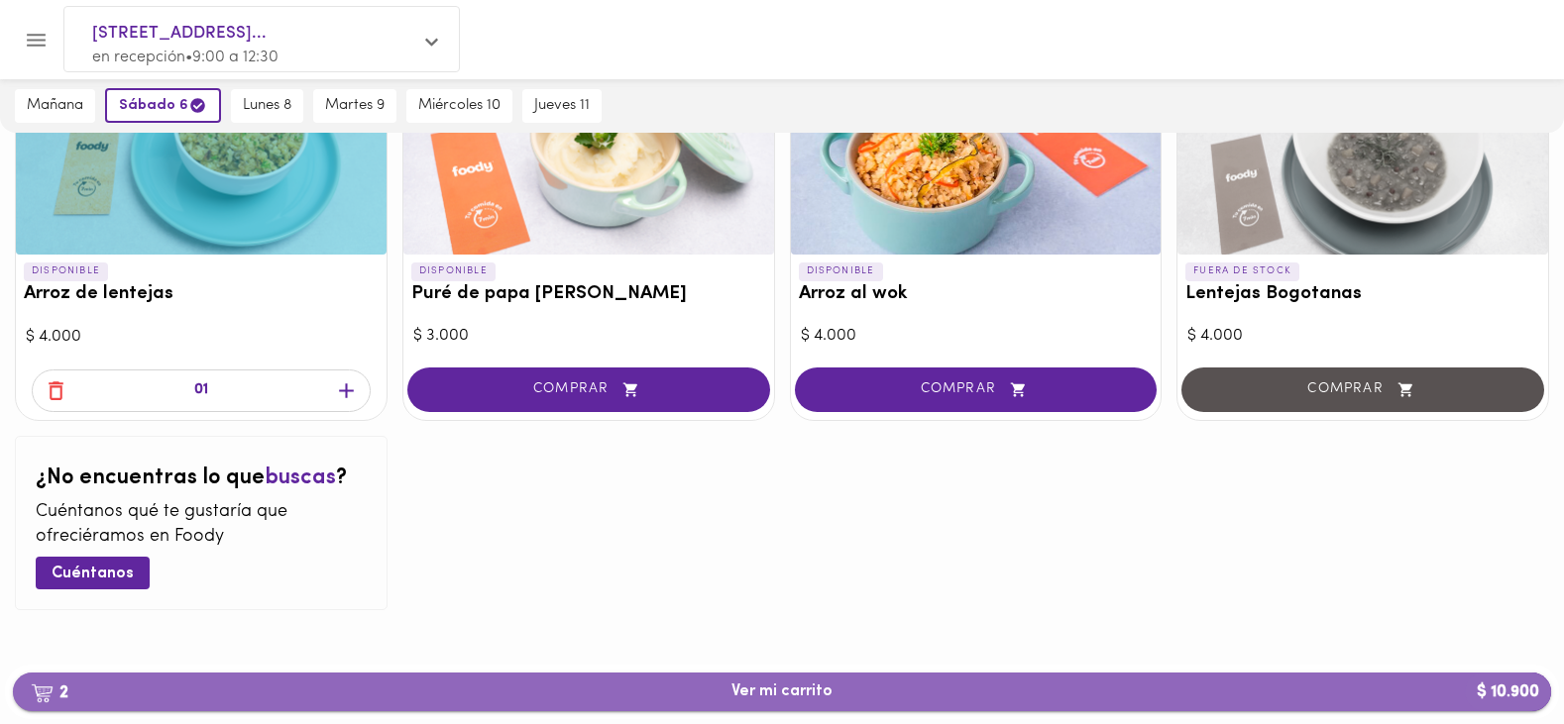
click at [776, 687] on span "2 Ver mi carrito $ 10.900" at bounding box center [781, 692] width 101 height 19
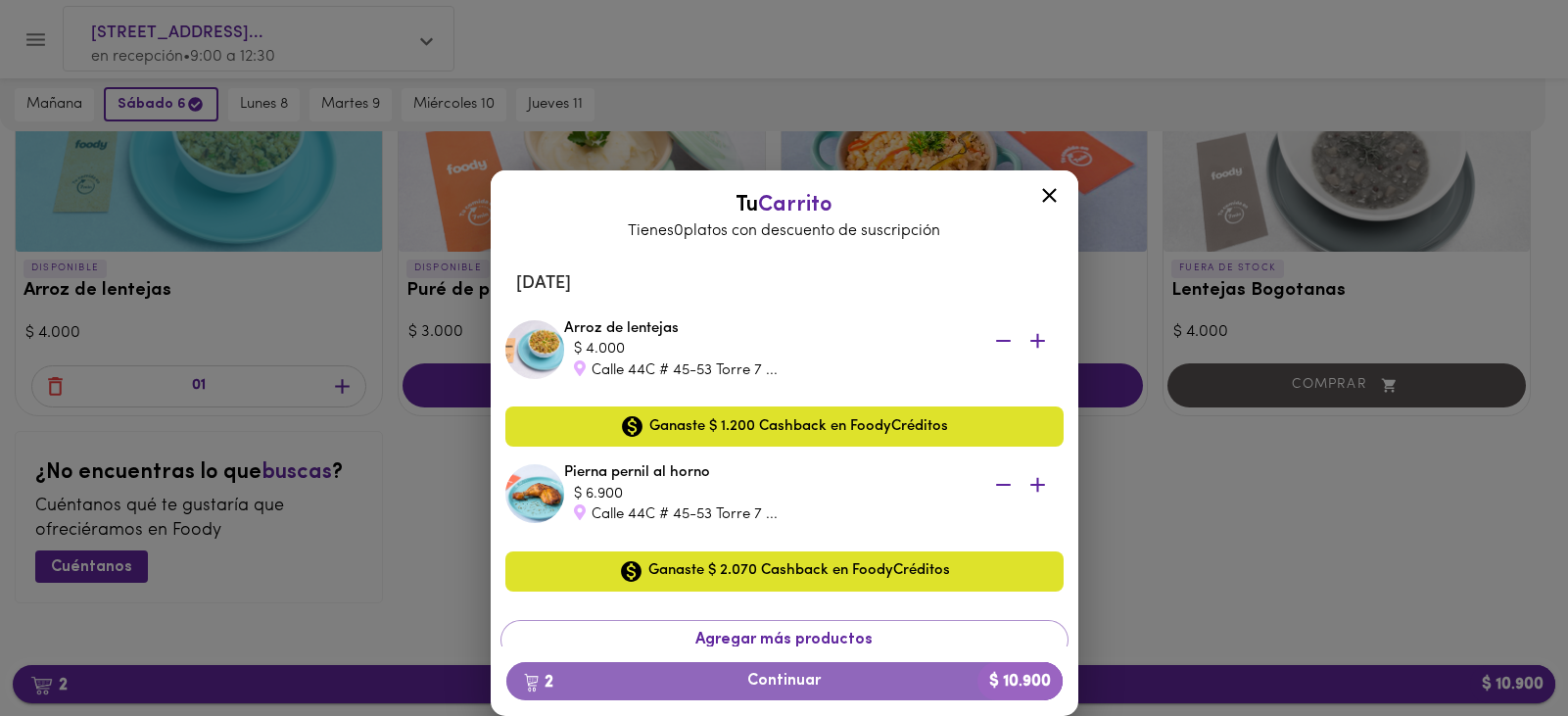
click at [767, 679] on span "2 Continuar $ 10.900" at bounding box center [784, 681] width 525 height 19
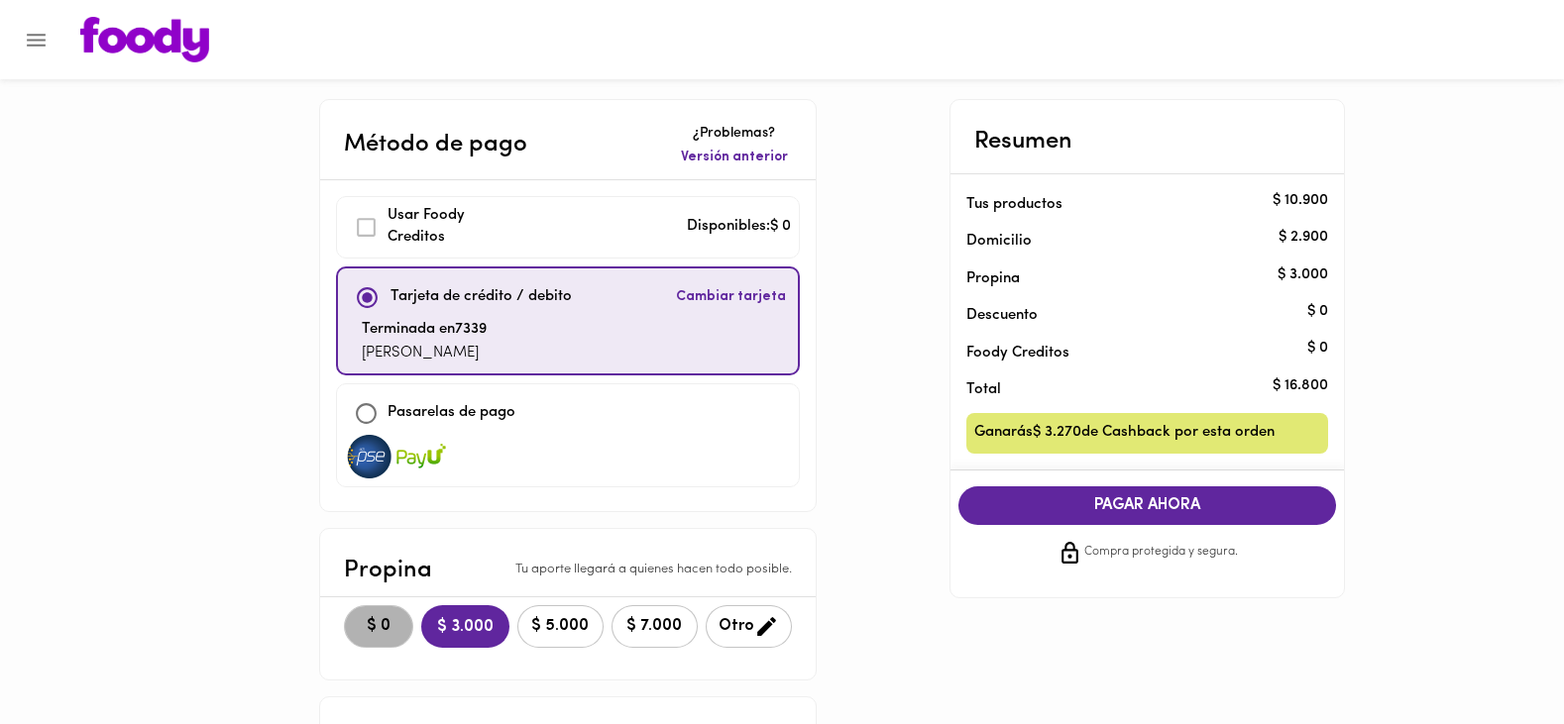
click at [379, 612] on button "$ 0" at bounding box center [378, 626] width 69 height 43
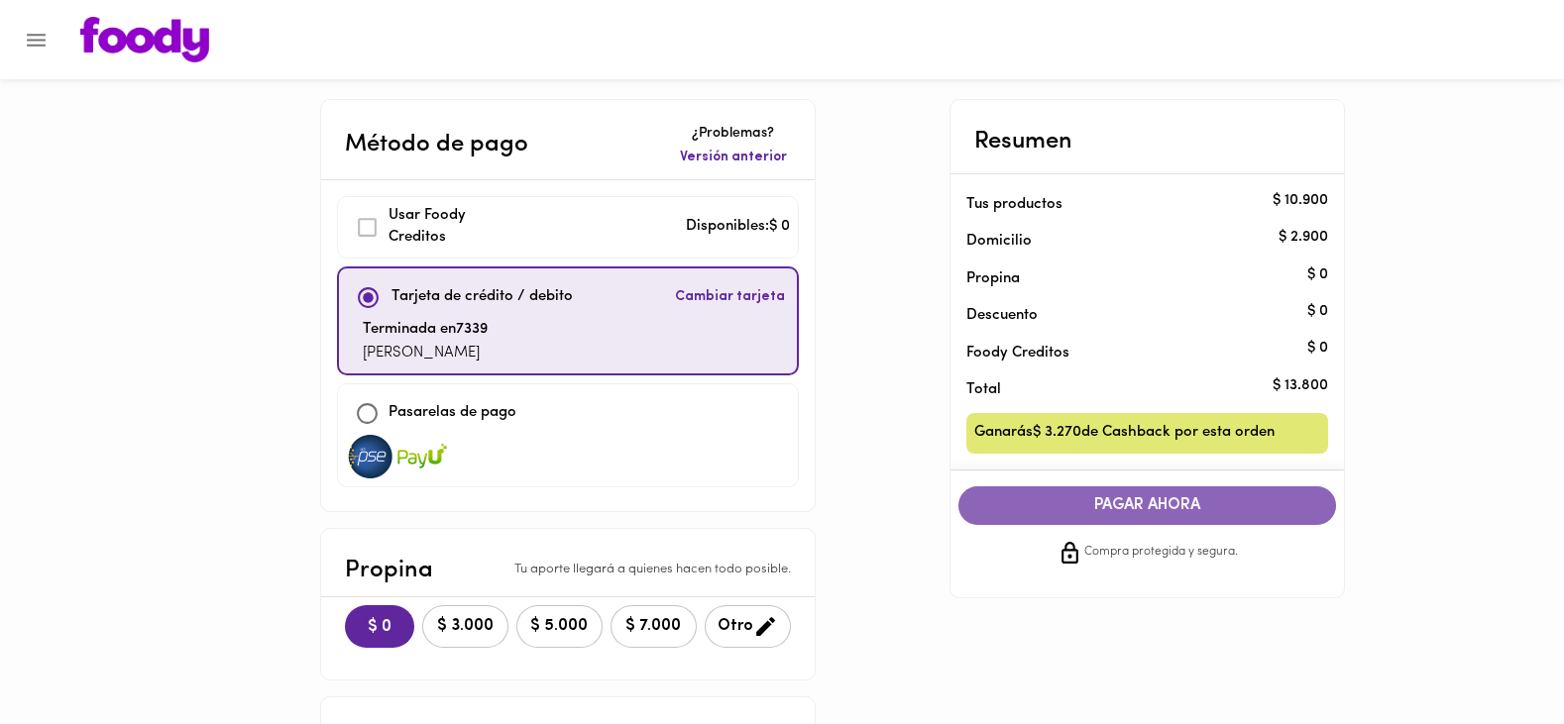
click at [1128, 497] on span "PAGAR AHORA" at bounding box center [1147, 505] width 339 height 19
